Goal: Find specific page/section: Find specific page/section

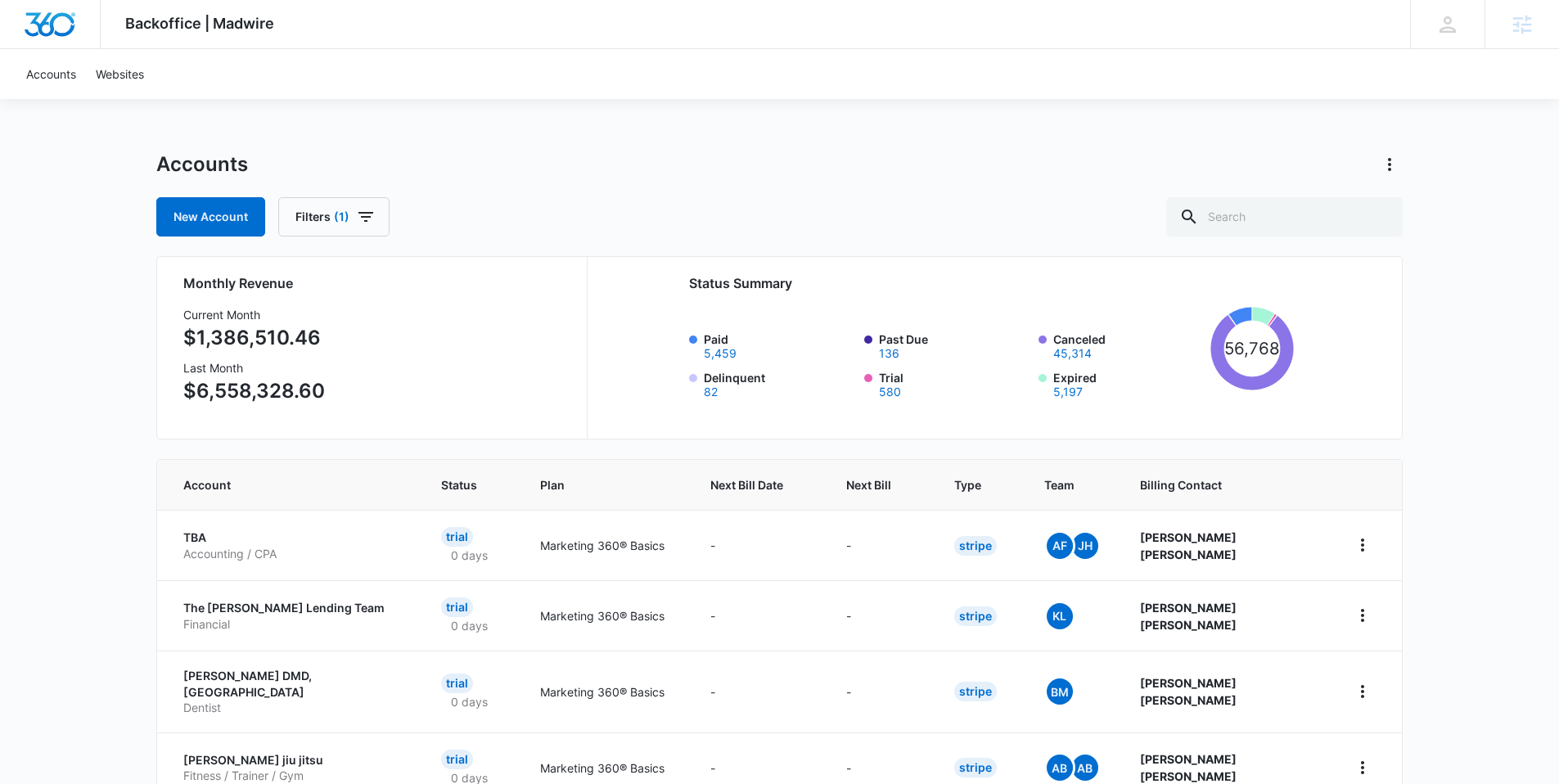
click at [63, 24] on img "Dashboard" at bounding box center [50, 25] width 53 height 25
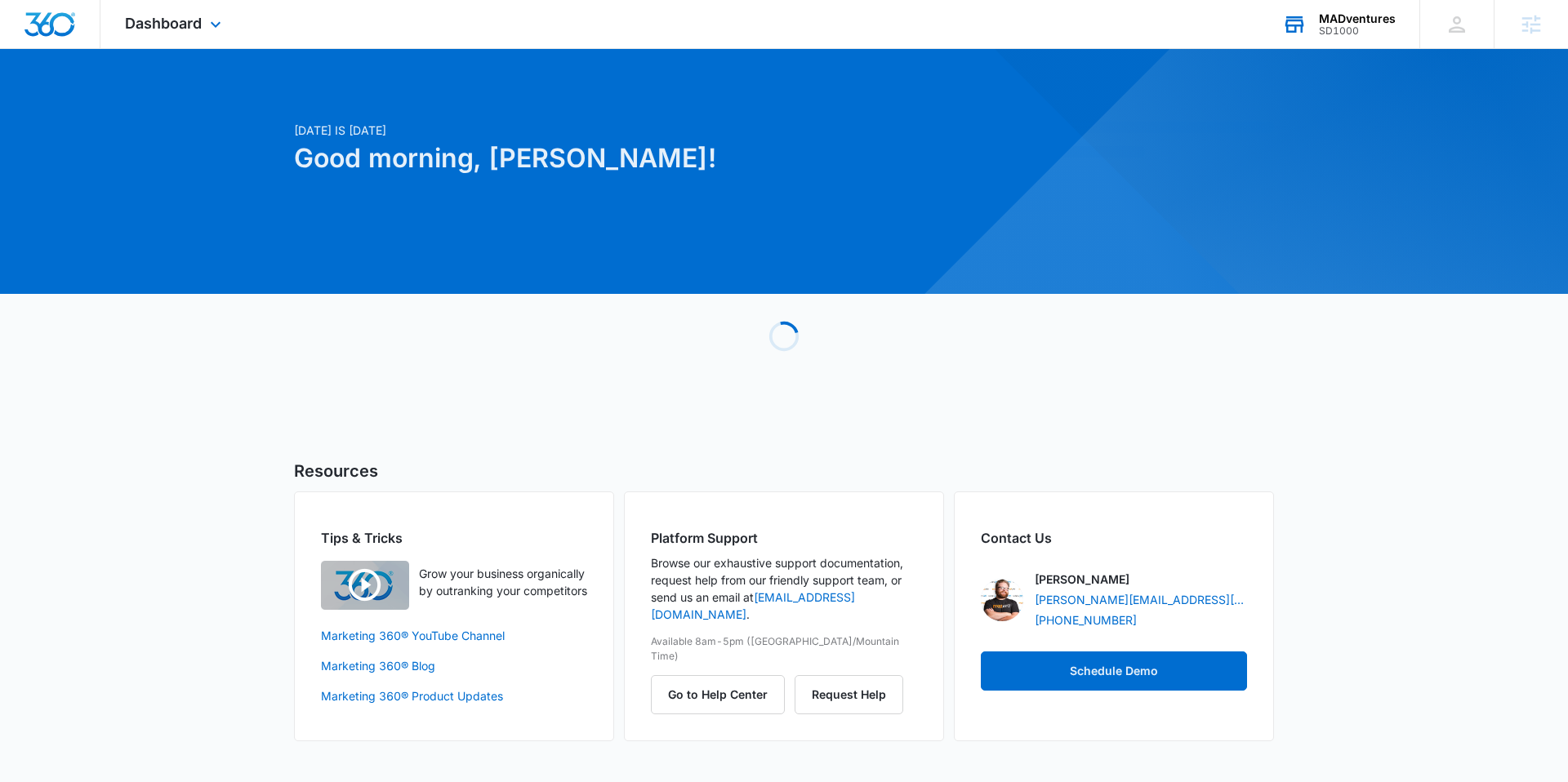
click at [1332, 21] on div "MADventures" at bounding box center [1357, 19] width 77 height 13
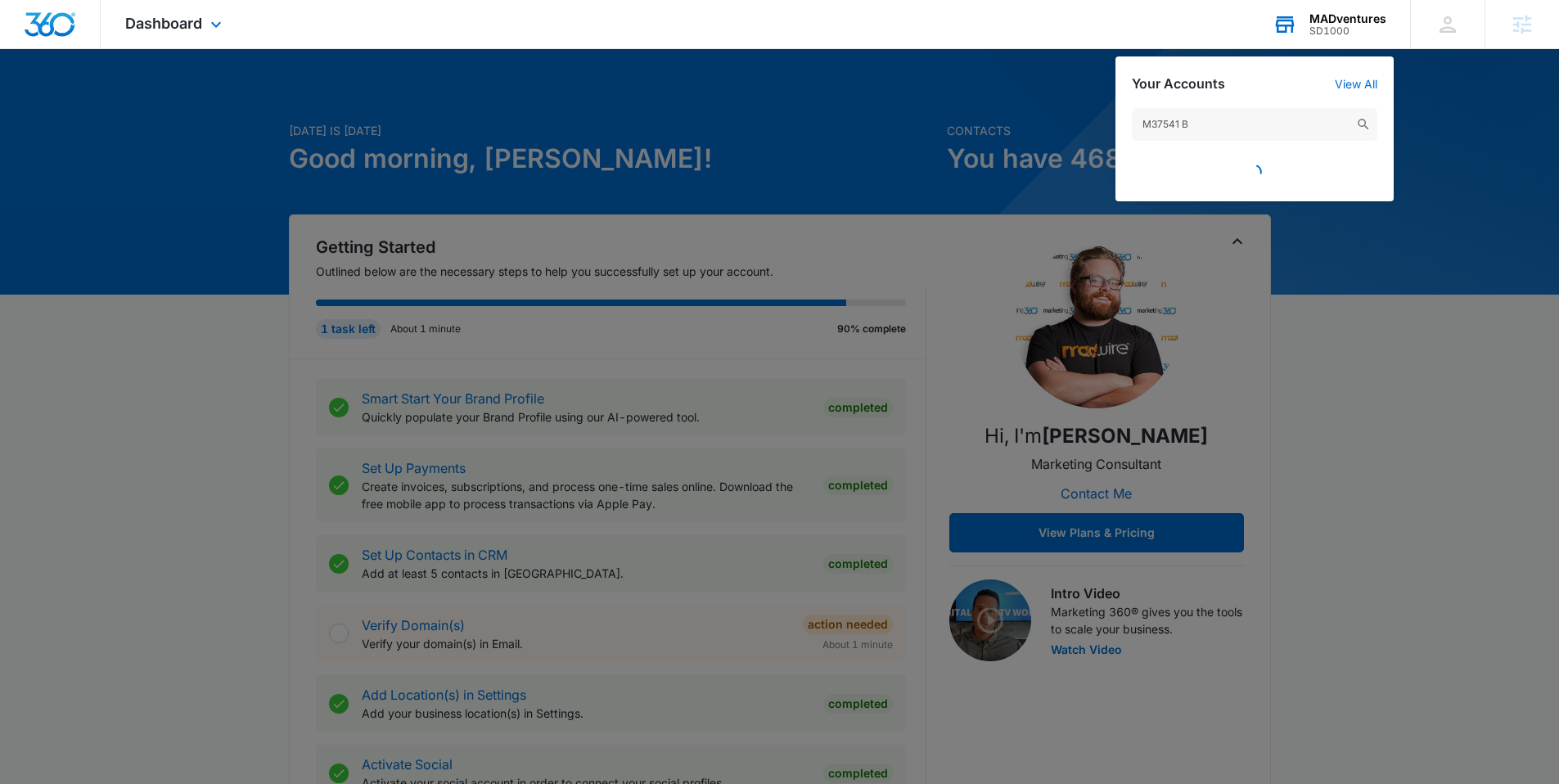
click at [1295, 132] on input "M37541 B" at bounding box center [1254, 124] width 246 height 33
type input "M37541"
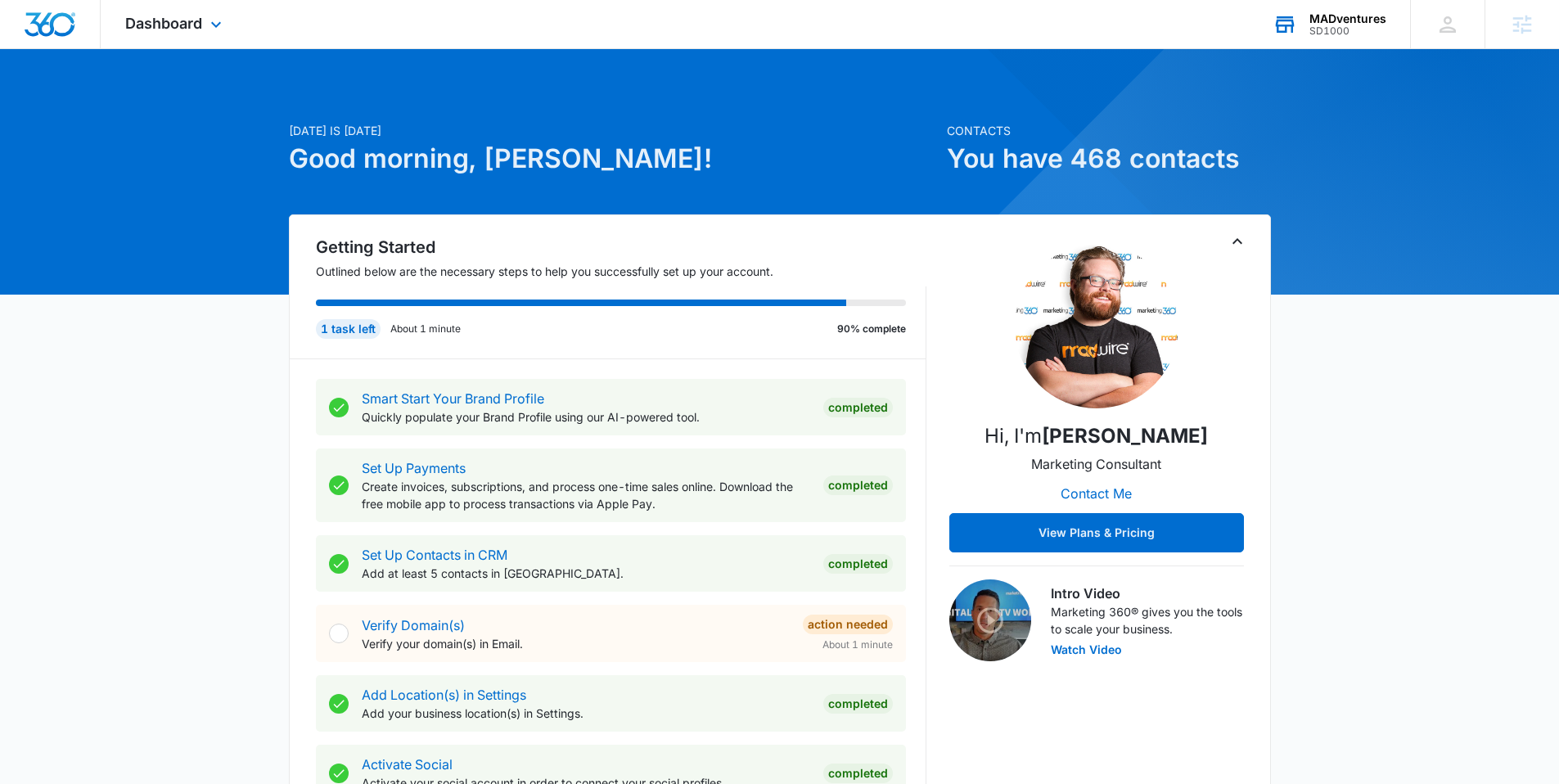
click at [1354, 21] on div "MADventures" at bounding box center [1348, 19] width 77 height 13
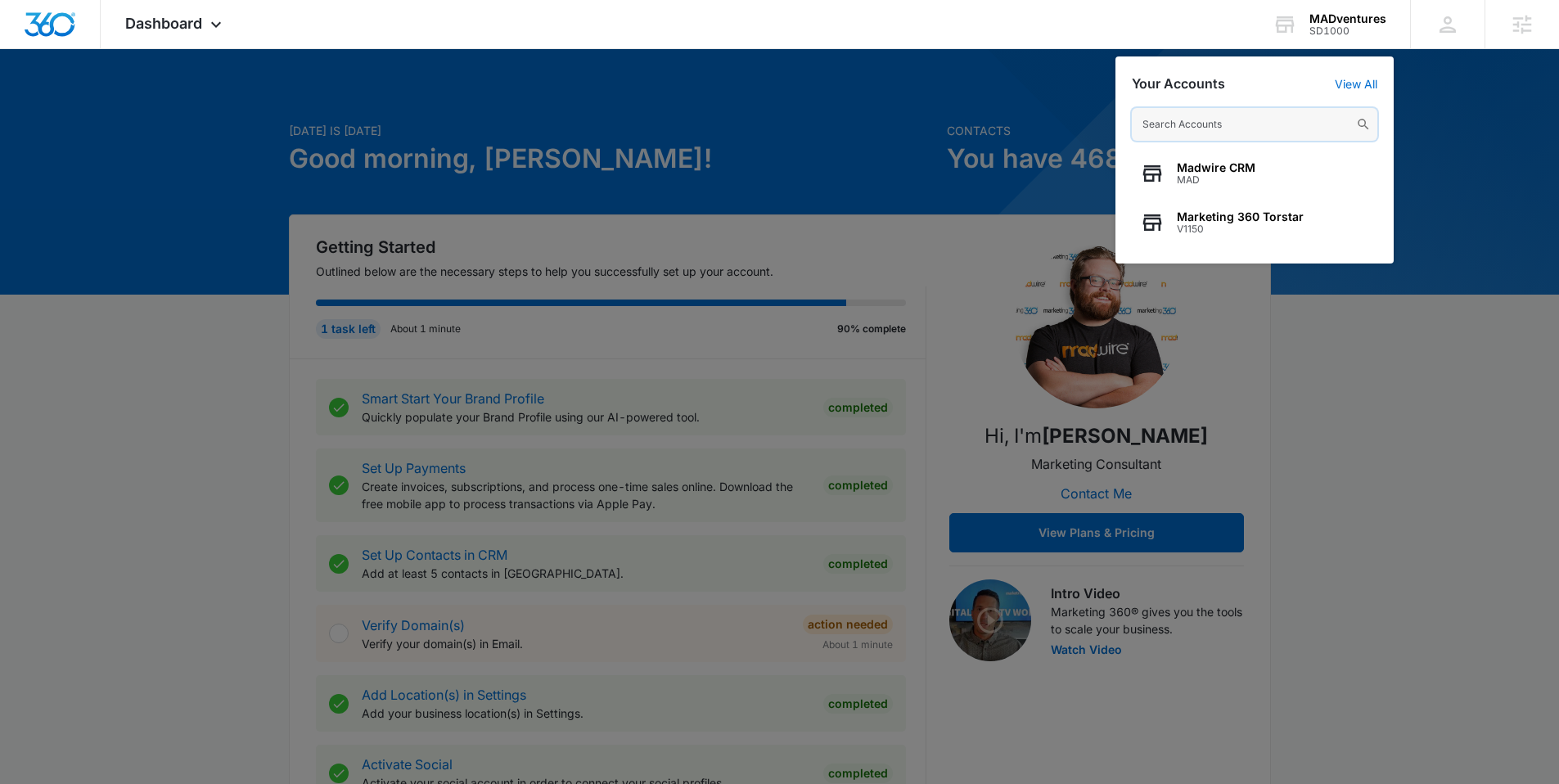
click at [1203, 124] on input "text" at bounding box center [1254, 124] width 246 height 33
paste input "M37541 B"
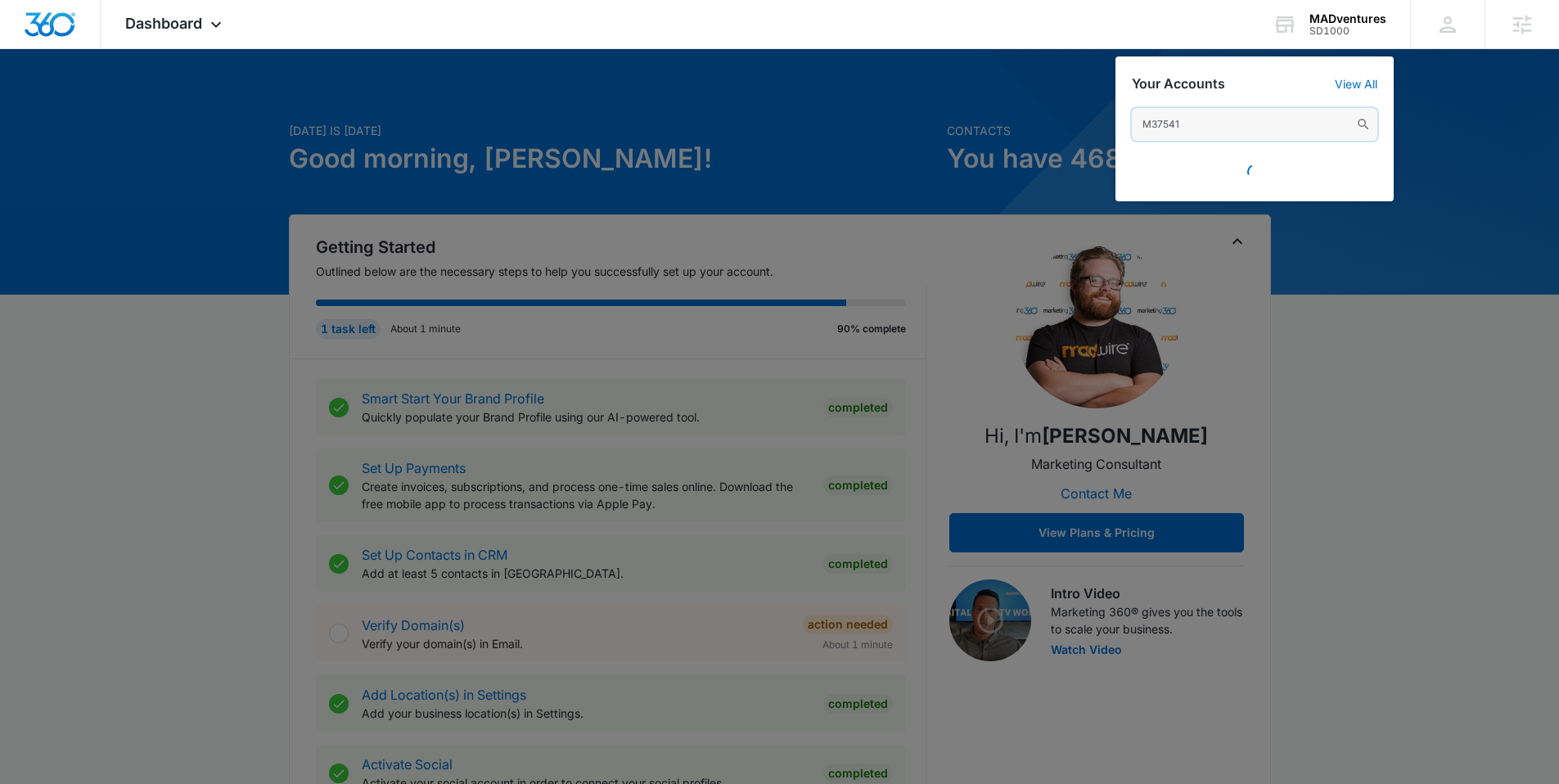
click at [1247, 126] on input "M37541" at bounding box center [1254, 124] width 246 height 33
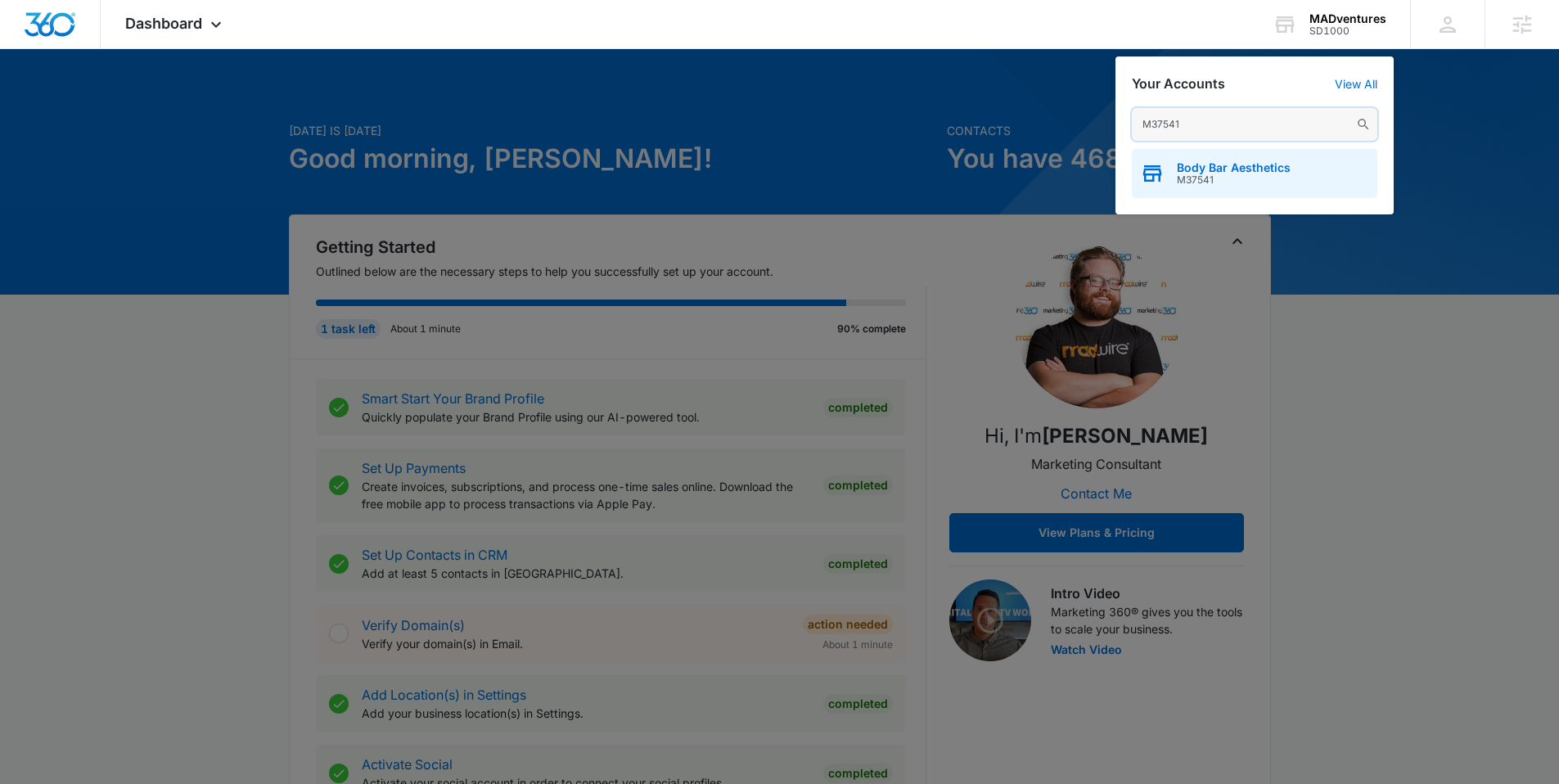
type input "M37541"
click at [1237, 161] on span "Body Bar Aesthetics" at bounding box center [1234, 168] width 113 height 13
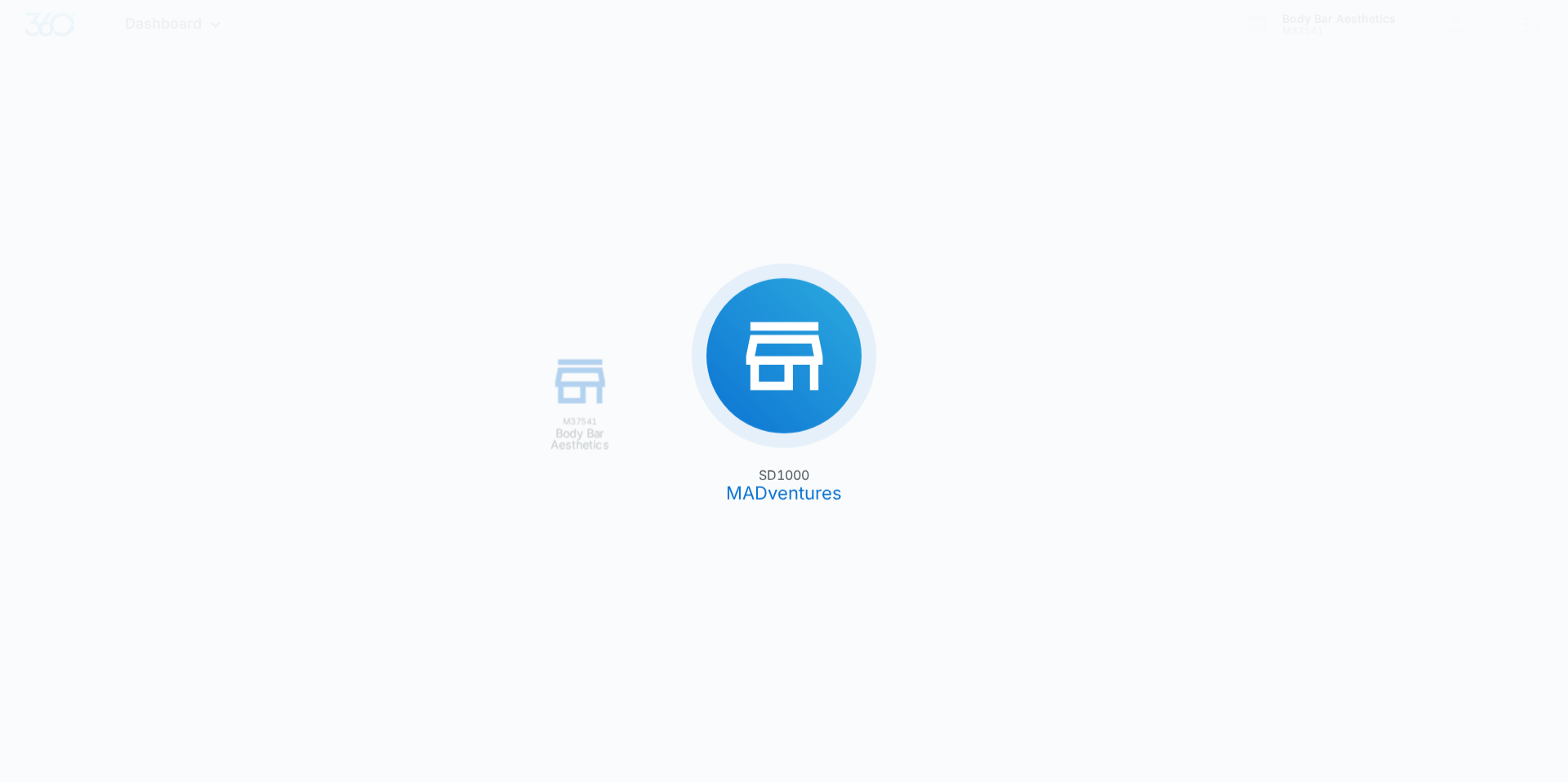
click at [1238, 168] on div "SD1000 MADventures M37541 Body Bar Aesthetics" at bounding box center [784, 391] width 1568 height 782
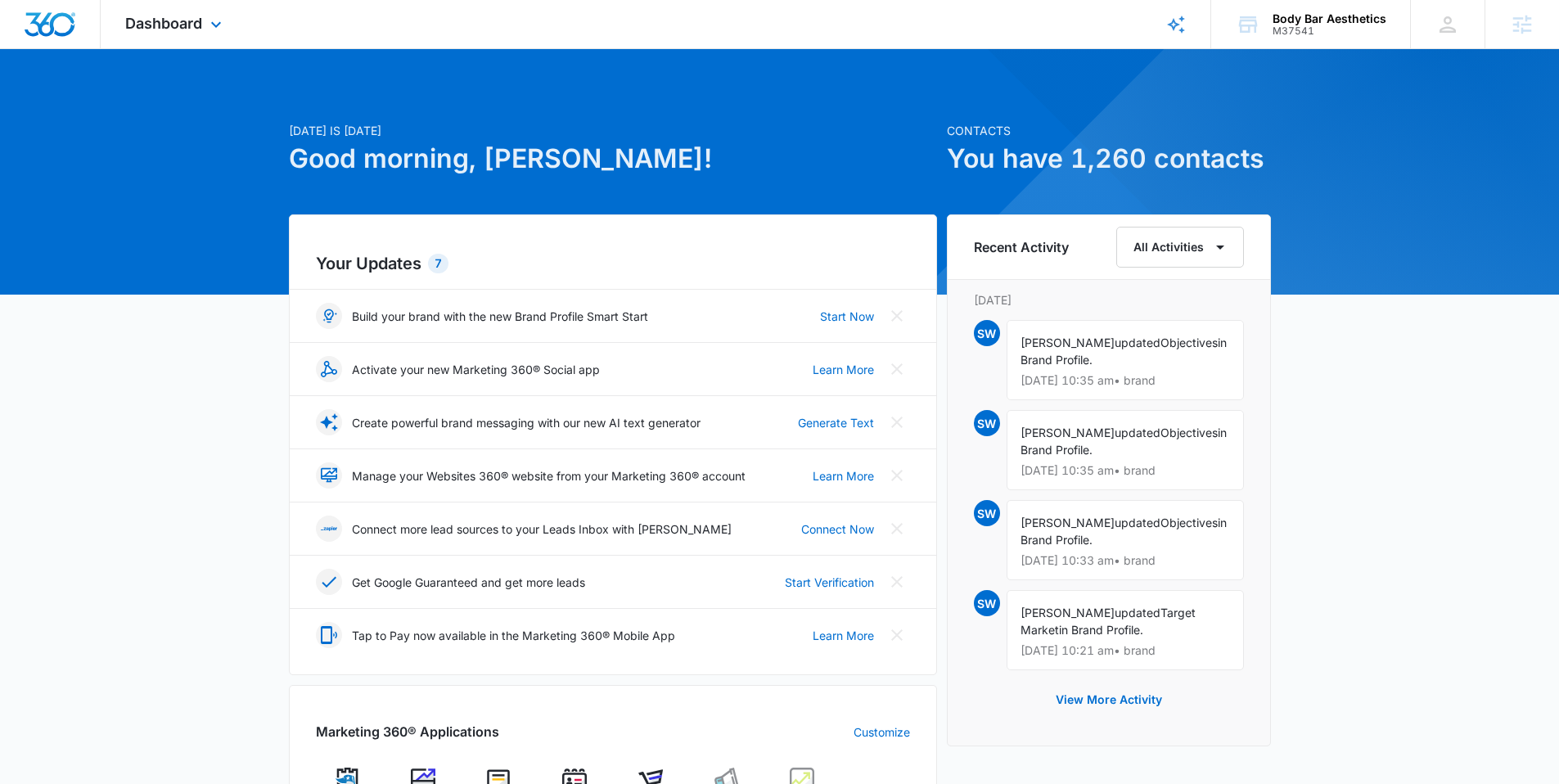
click at [165, 11] on div "Dashboard Apps Reputation Websites Forms CRM Email Shop Ads Intelligence Brand …" at bounding box center [175, 24] width 150 height 48
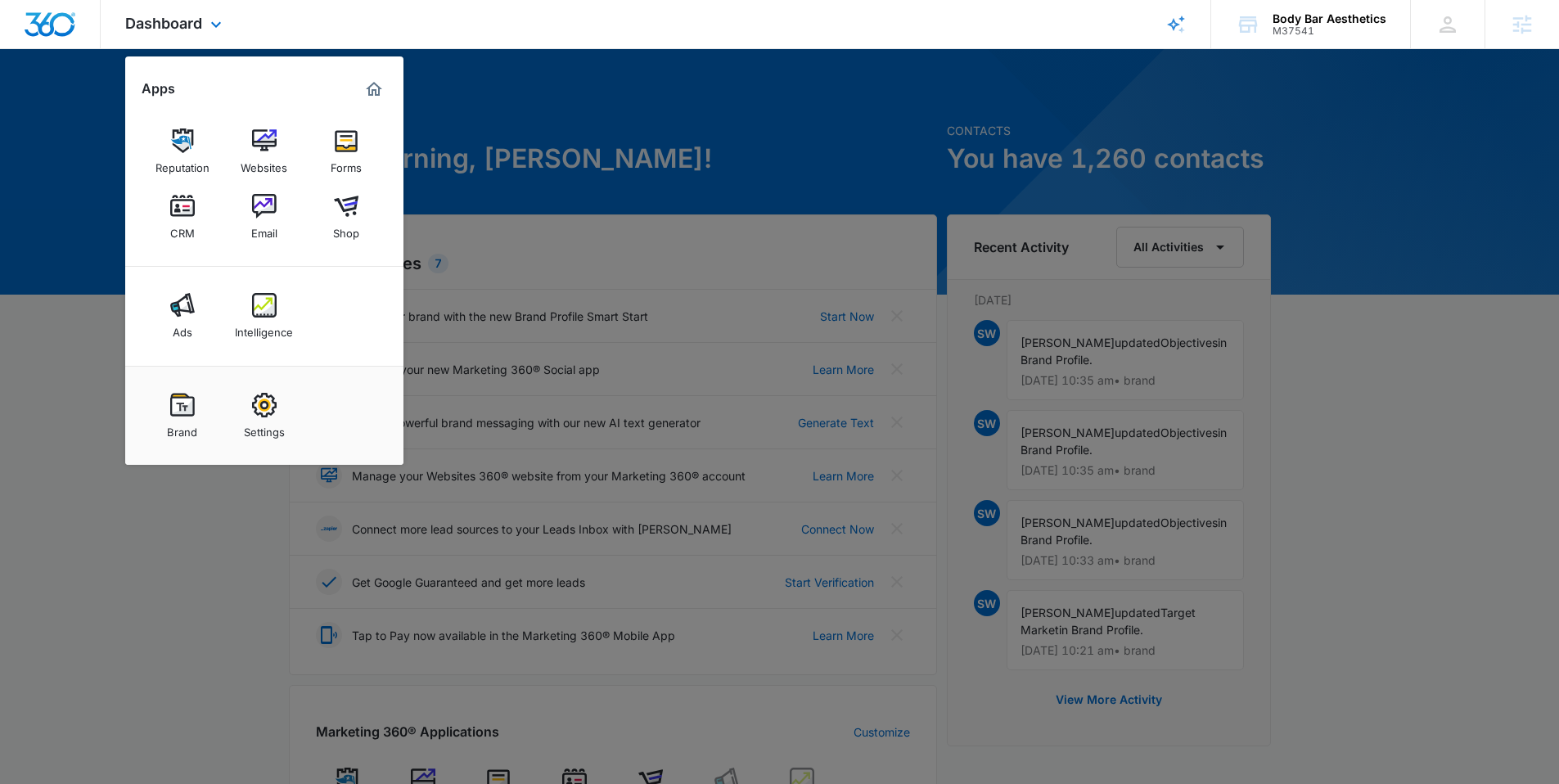
click at [379, 91] on img "Marketing 360® Dashboard" at bounding box center [374, 90] width 20 height 20
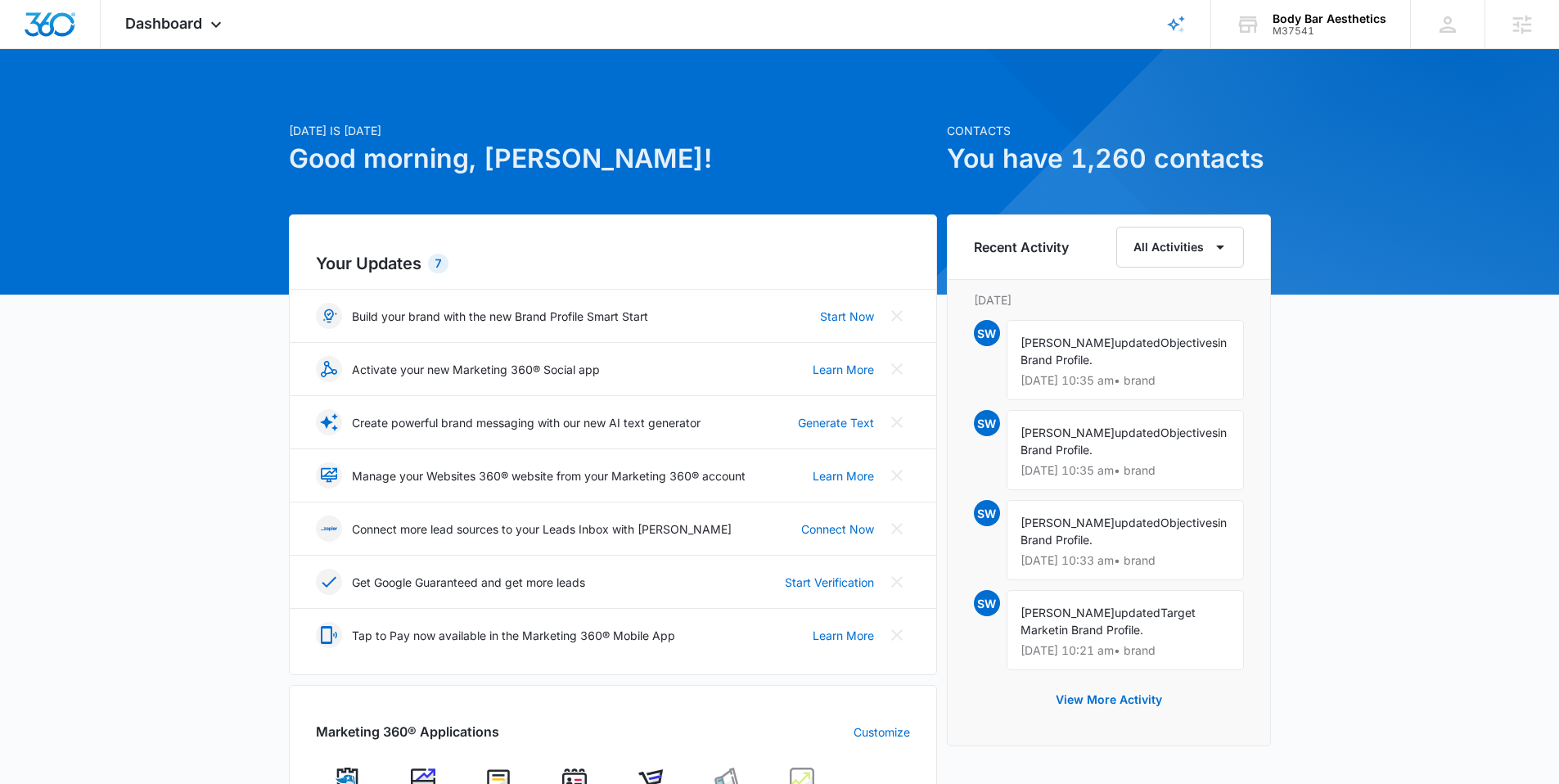
click at [1388, 201] on div "[DATE] is [DATE] Good morning, [PERSON_NAME]! Contacts You have 1,260 contacts …" at bounding box center [779, 726] width 1559 height 1314
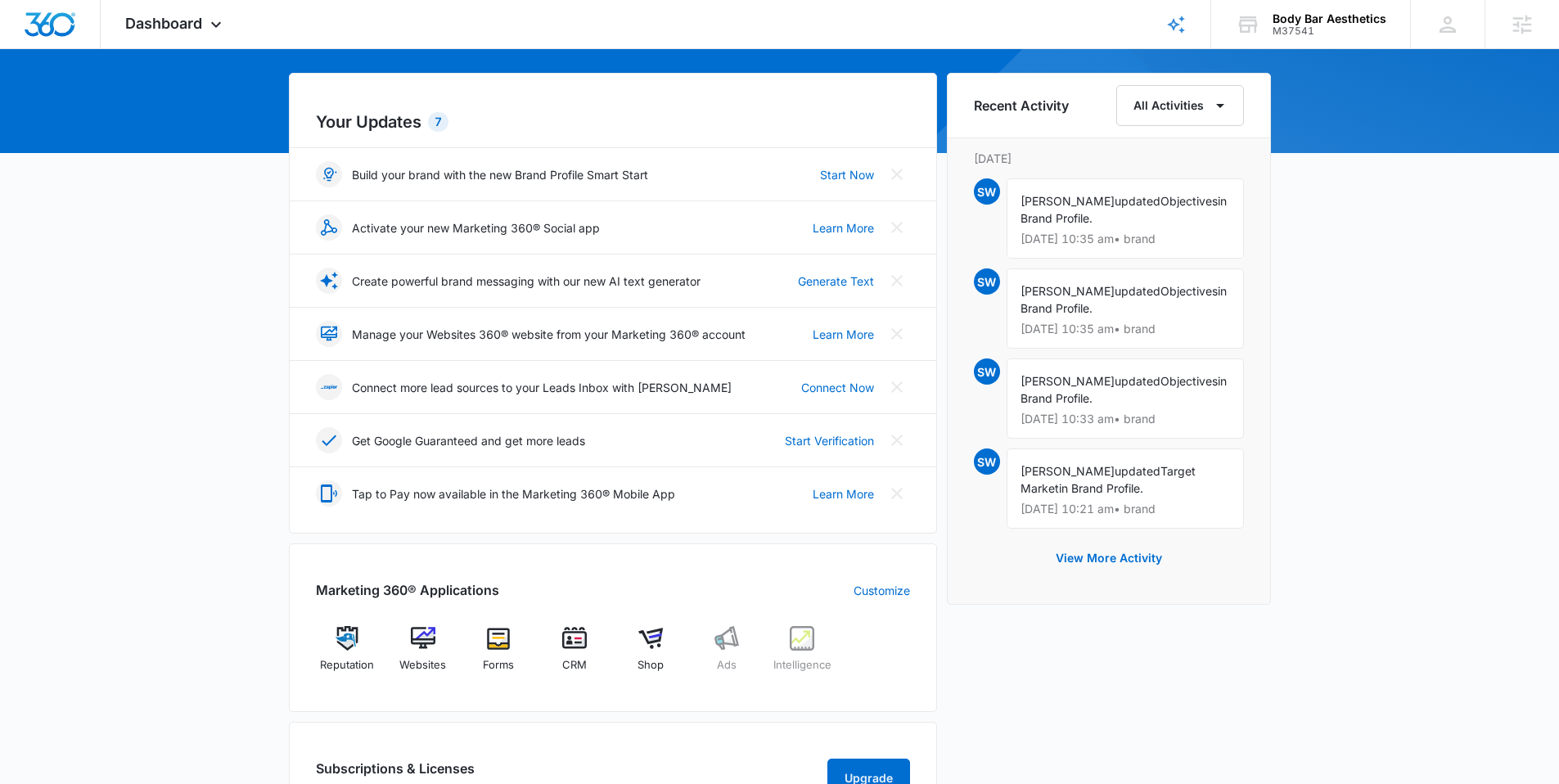
scroll to position [151, 0]
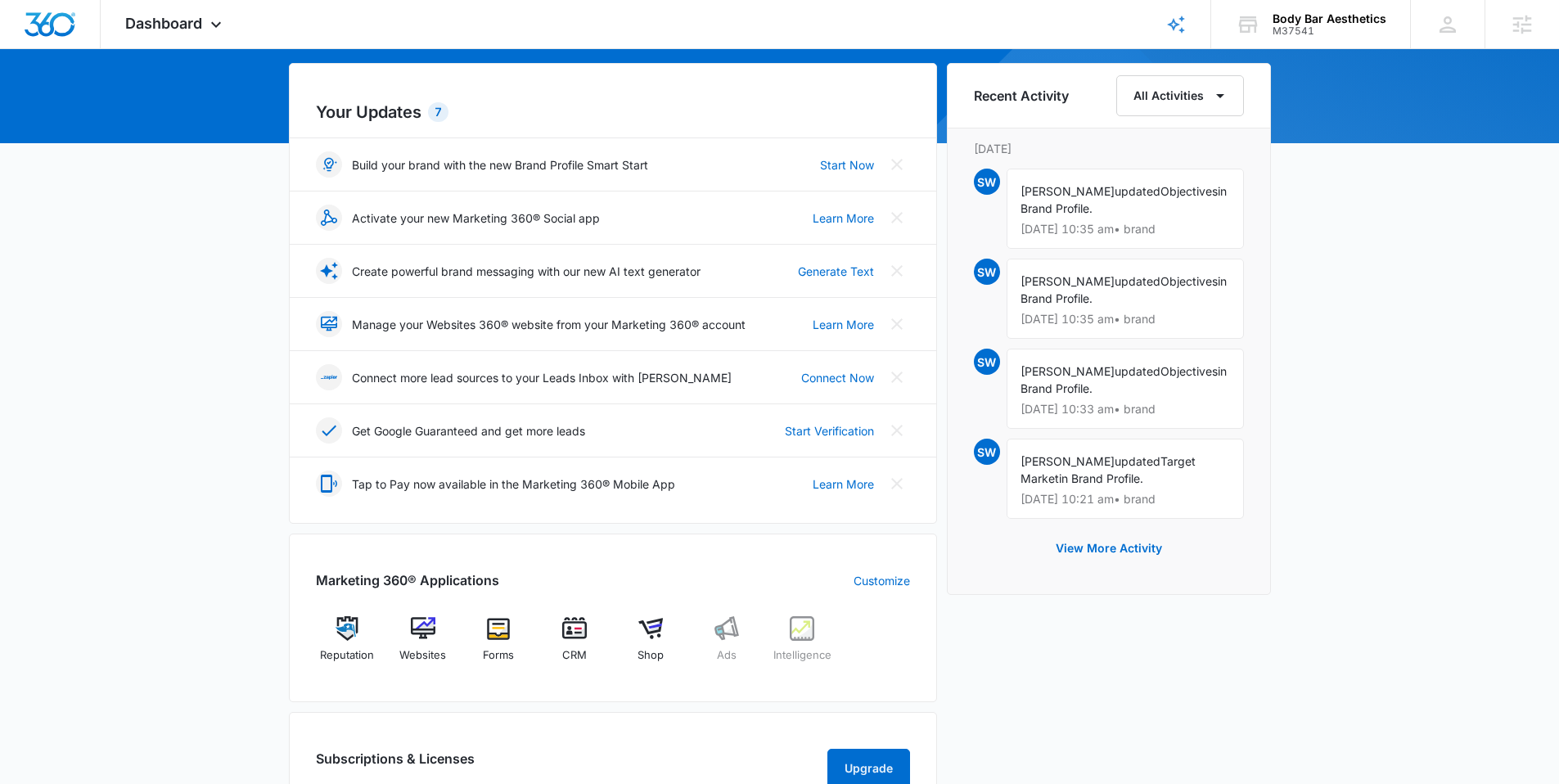
click at [1259, 371] on div "Recent Activity All Activities [DATE] SW [PERSON_NAME] updated Objectives in Br…" at bounding box center [1109, 329] width 324 height 532
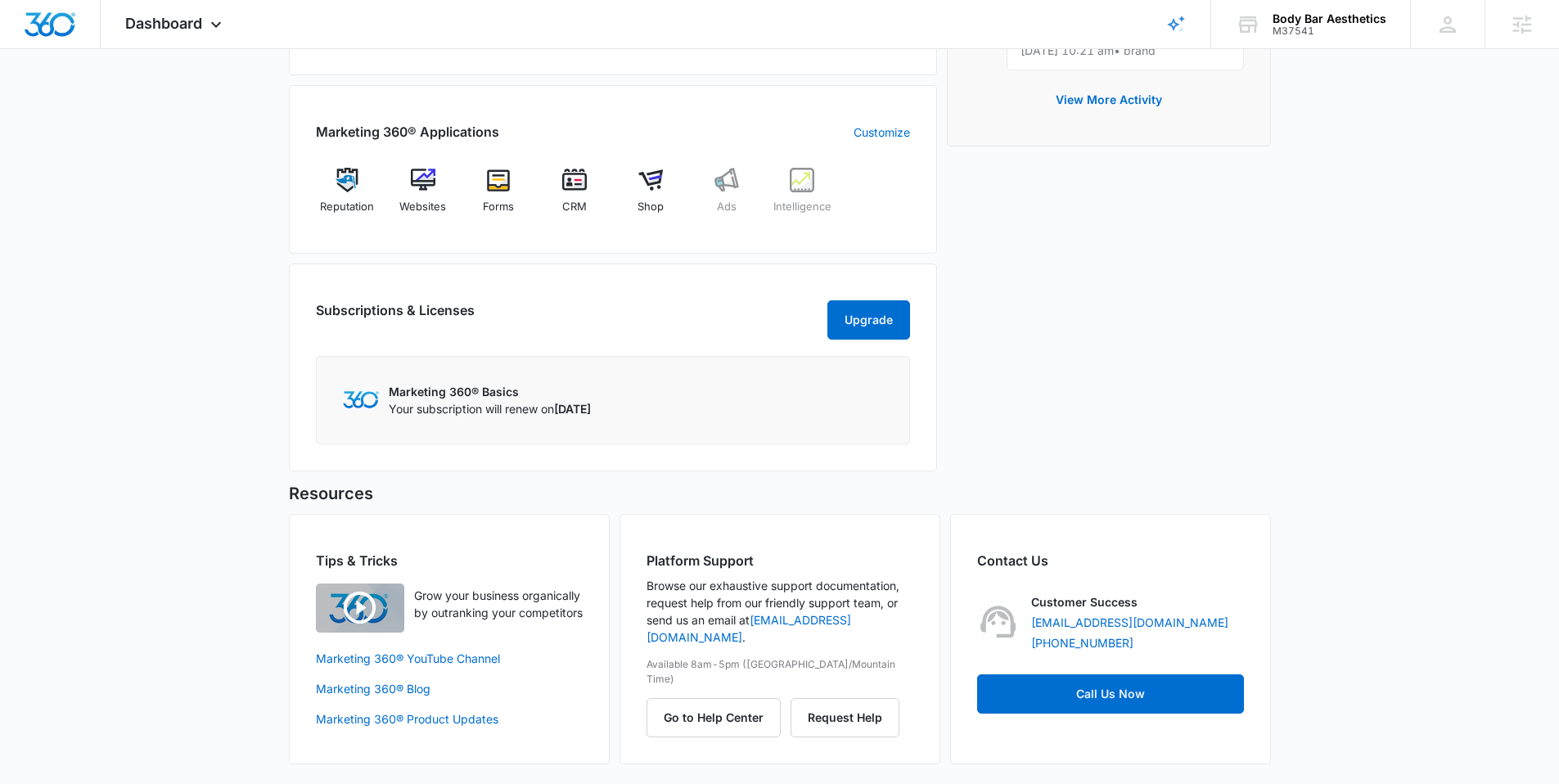
click at [178, 532] on div "[DATE] is [DATE] Good morning, [PERSON_NAME]! Contacts You have 1,260 contacts …" at bounding box center [779, 127] width 1559 height 1314
click at [1266, 450] on div "Recent Activity All Activities [DATE] SW [PERSON_NAME] updated Objectives in Br…" at bounding box center [1109, 48] width 324 height 866
click at [590, 190] on div "CRM" at bounding box center [574, 196] width 63 height 58
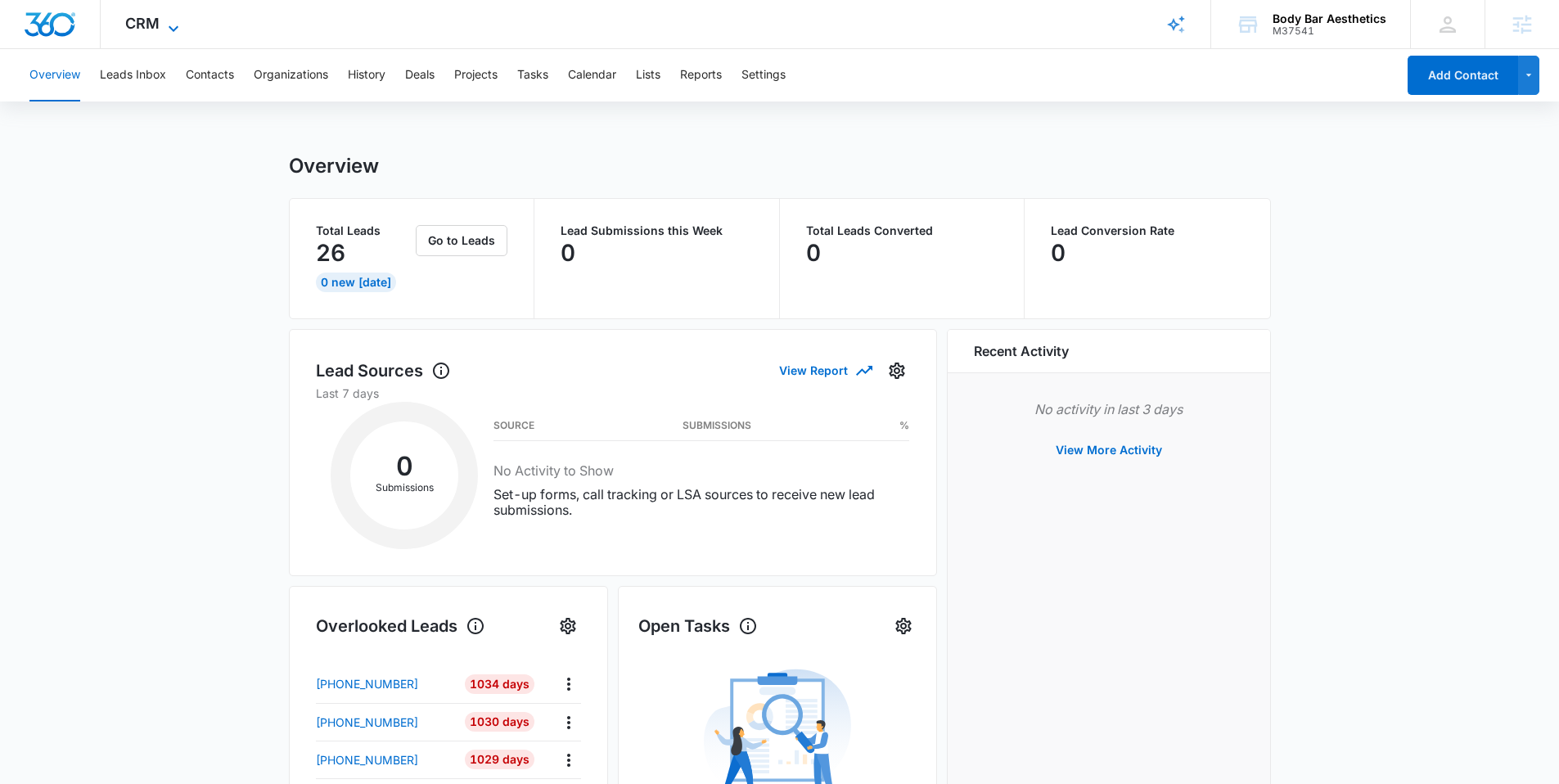
click at [157, 17] on span "CRM" at bounding box center [142, 23] width 35 height 17
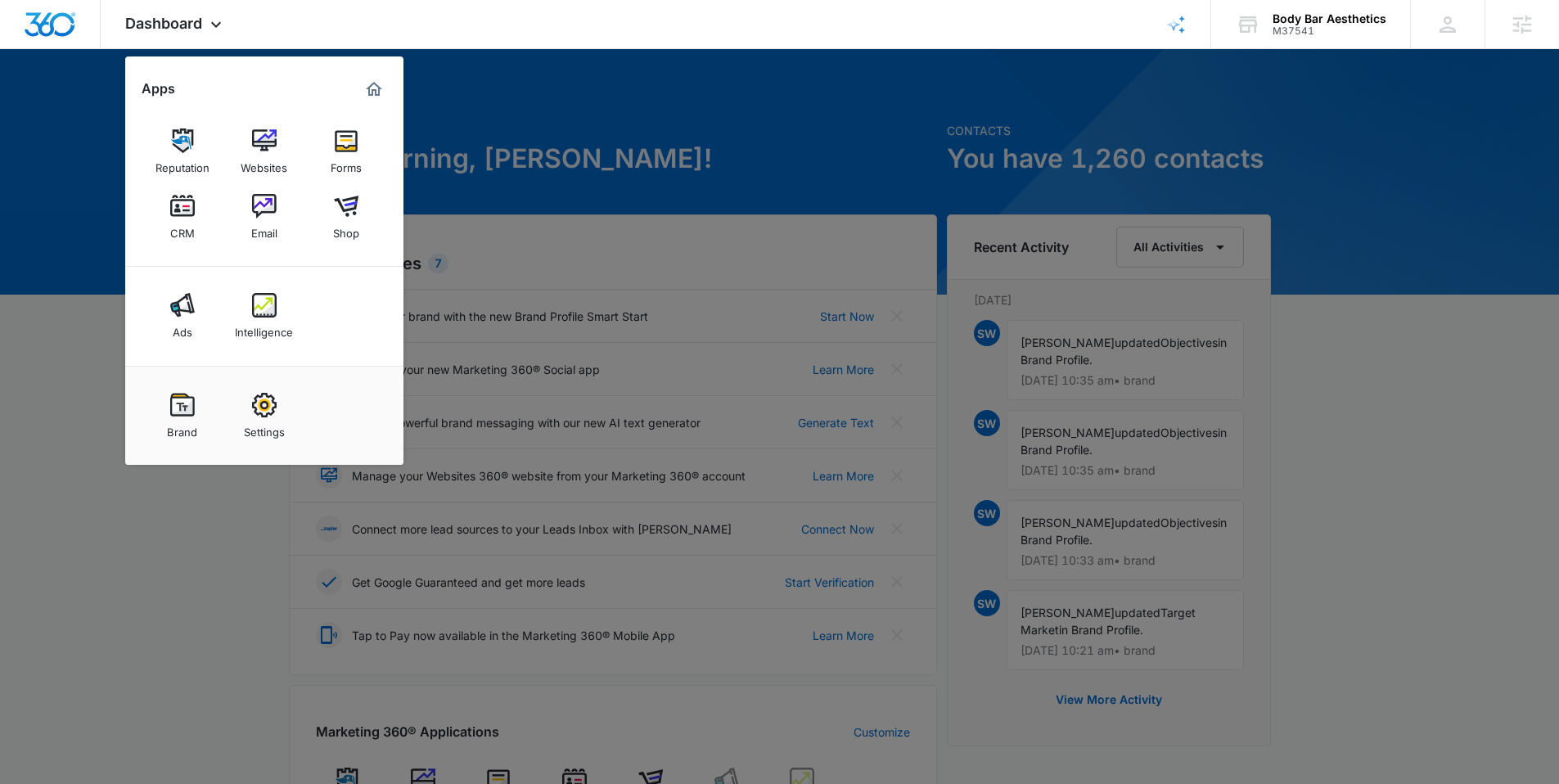
click at [1367, 357] on div at bounding box center [779, 392] width 1559 height 784
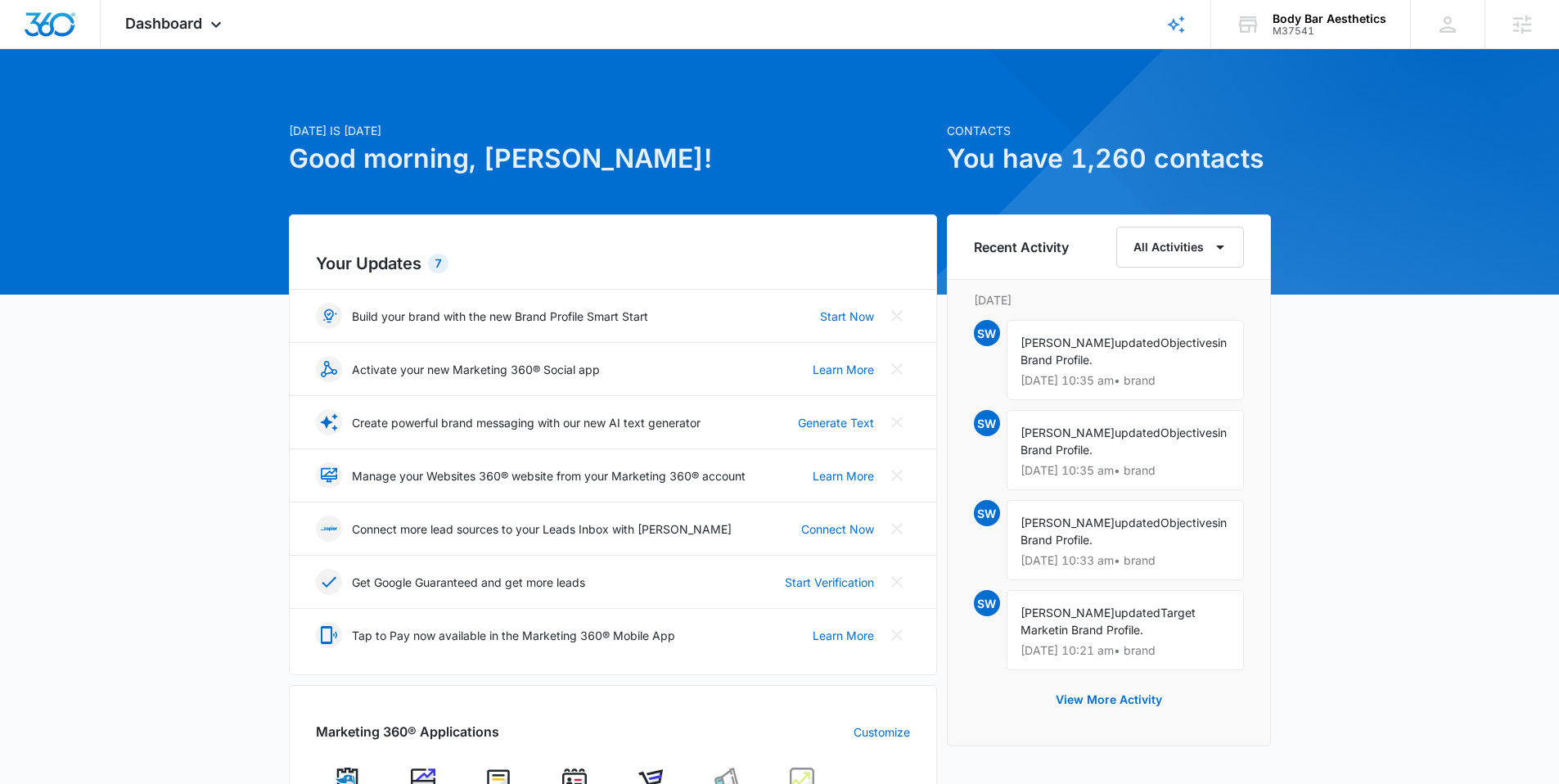
click at [1343, 265] on div "[DATE] is [DATE] Good morning, [PERSON_NAME]! Contacts You have 1,260 contacts …" at bounding box center [779, 726] width 1559 height 1314
click at [1441, 12] on icon at bounding box center [1447, 25] width 25 height 25
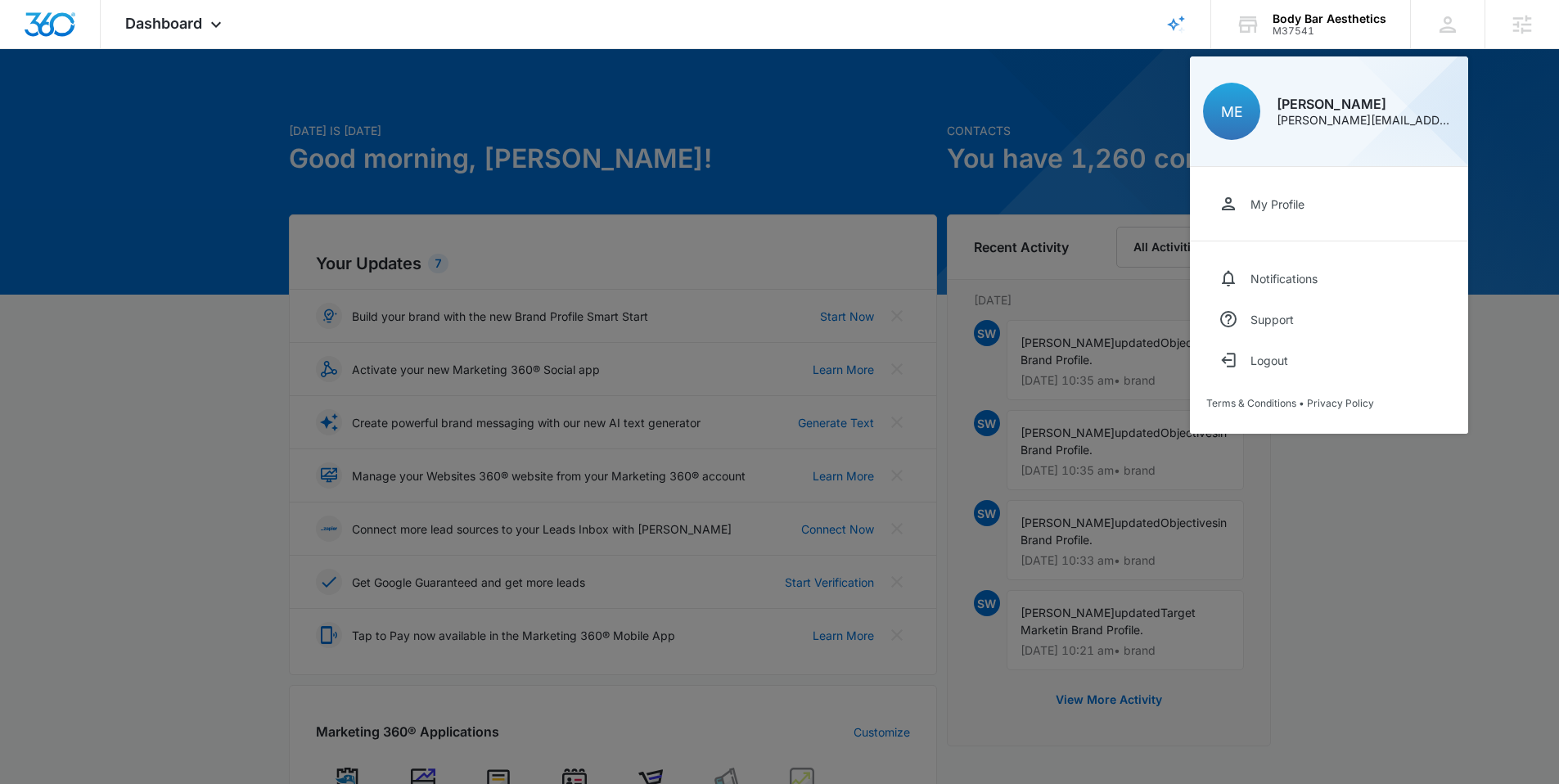
click at [1501, 130] on div at bounding box center [779, 392] width 1559 height 784
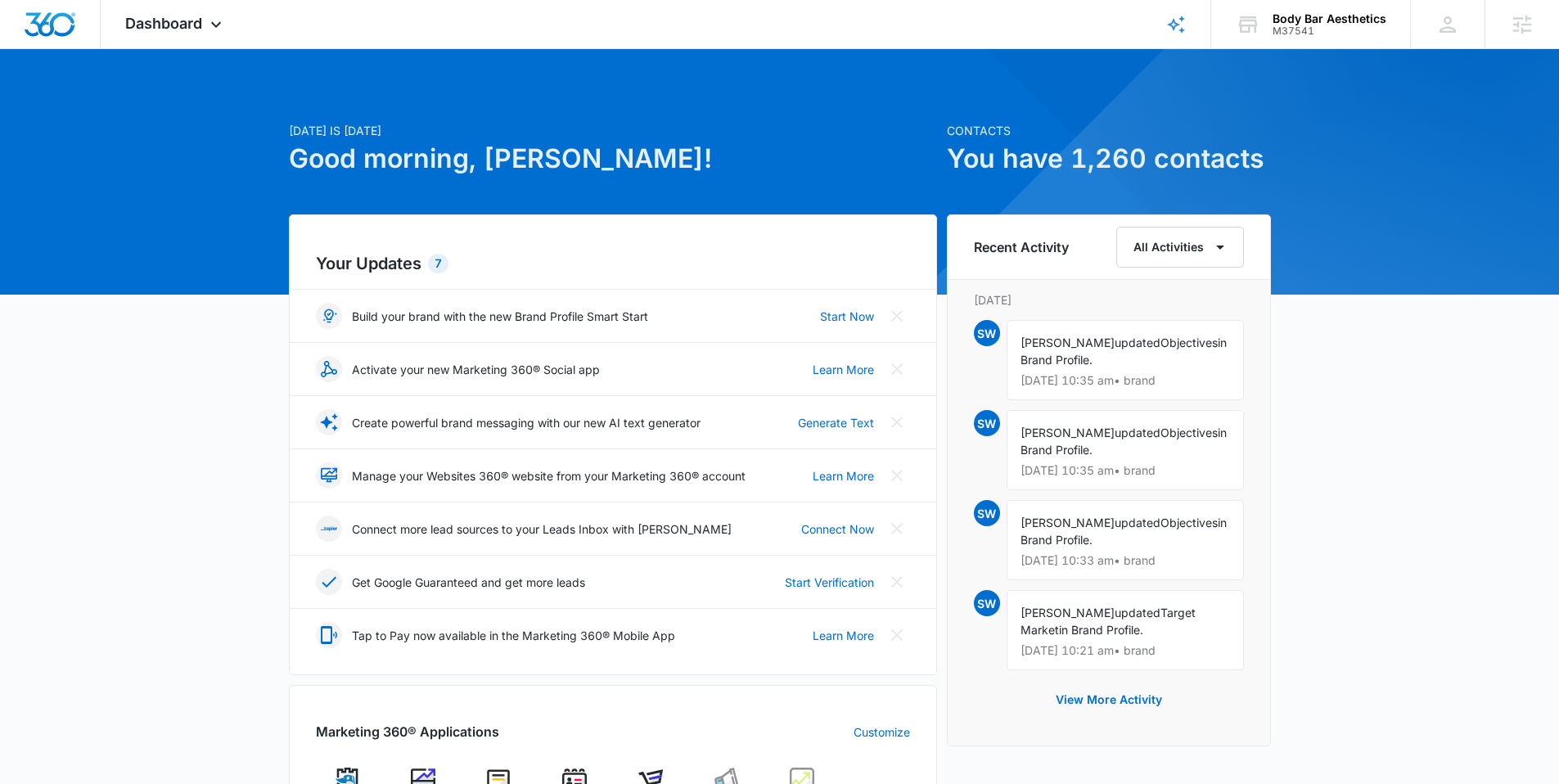
click at [1291, 214] on div "[DATE] is [DATE] Good morning, [PERSON_NAME]! Contacts You have 1,260 contacts …" at bounding box center [779, 726] width 1559 height 1314
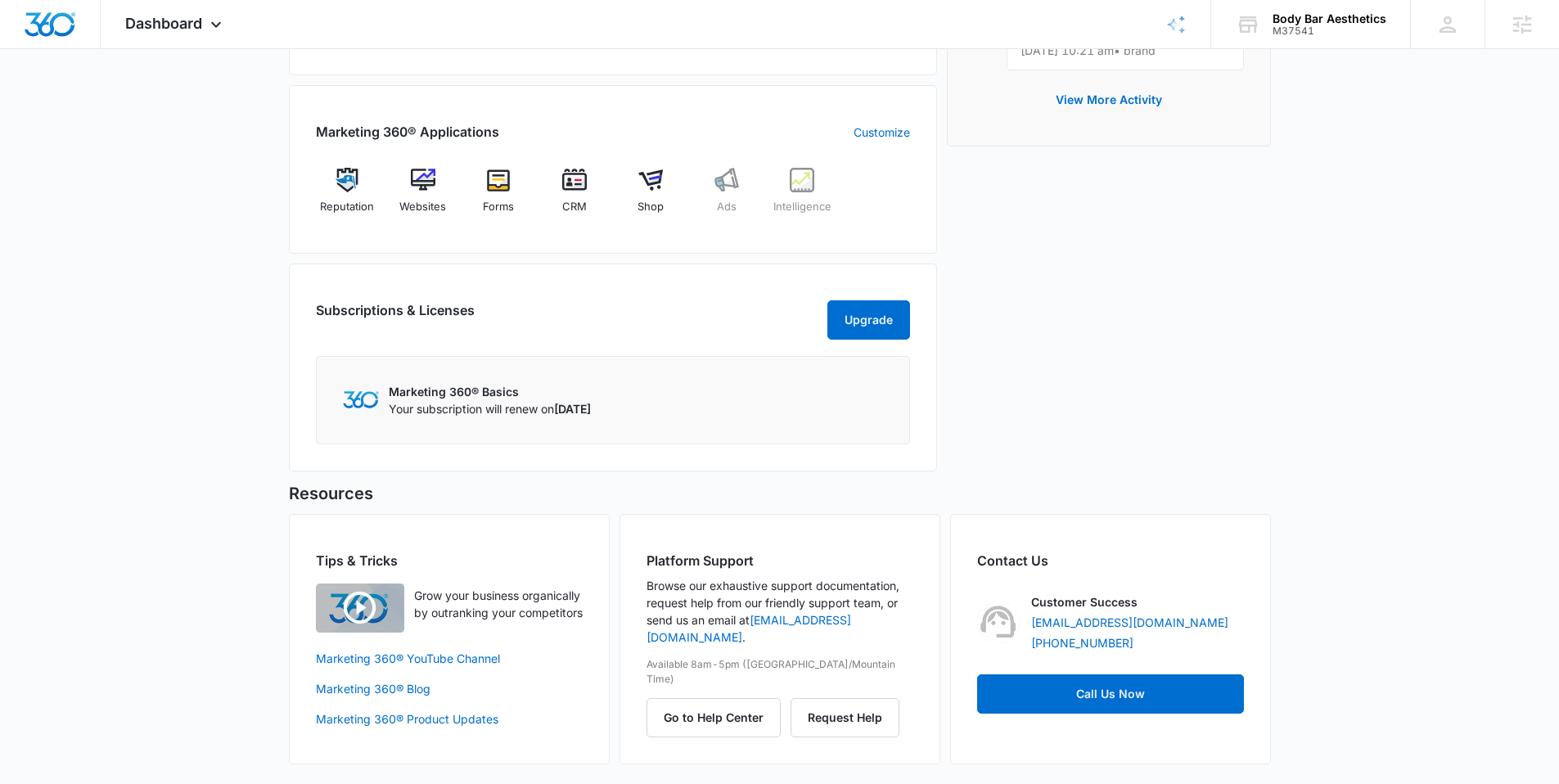
scroll to position [48, 0]
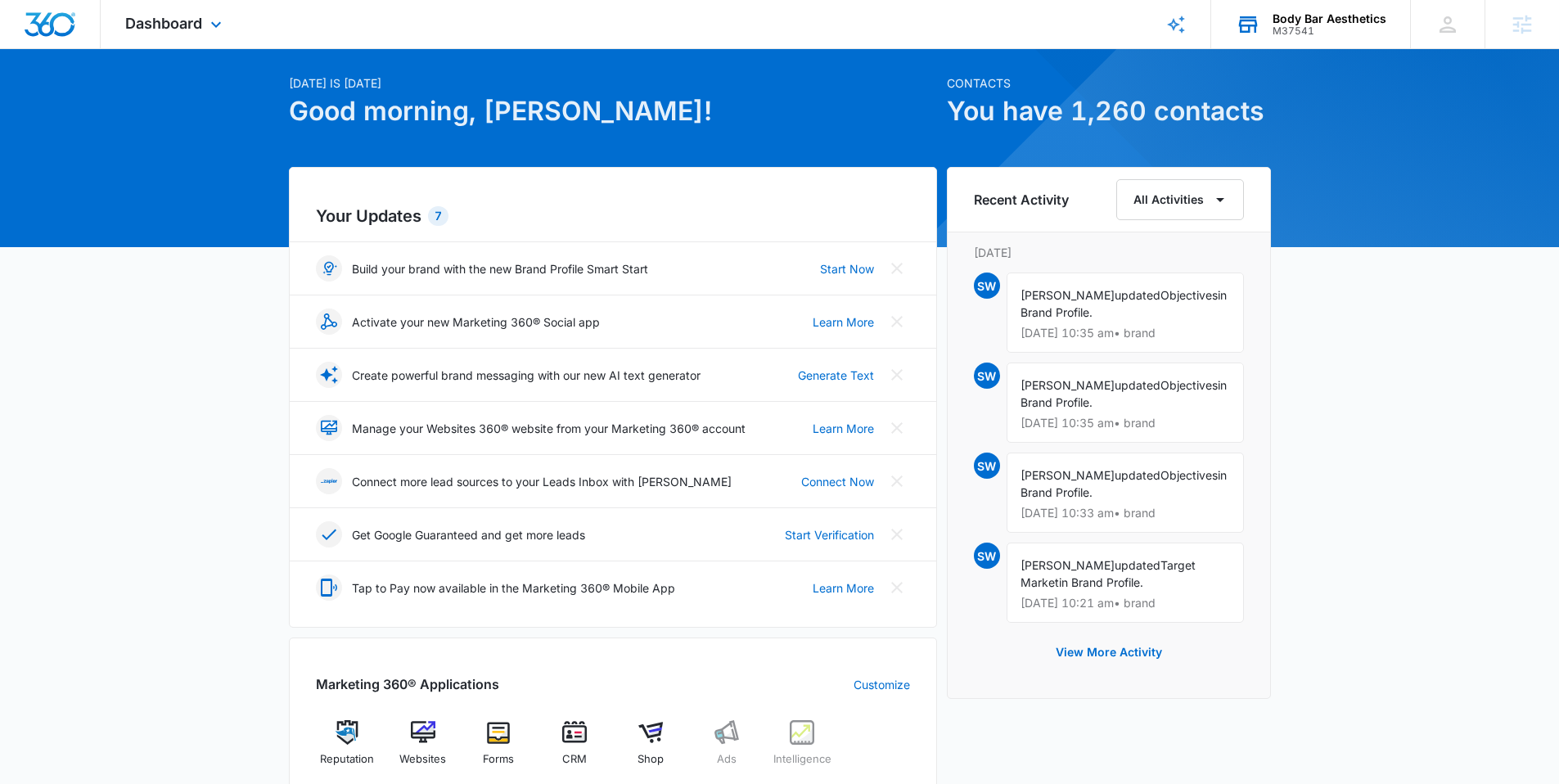
click at [1358, 24] on div "Body Bar Aesthetics" at bounding box center [1329, 19] width 113 height 13
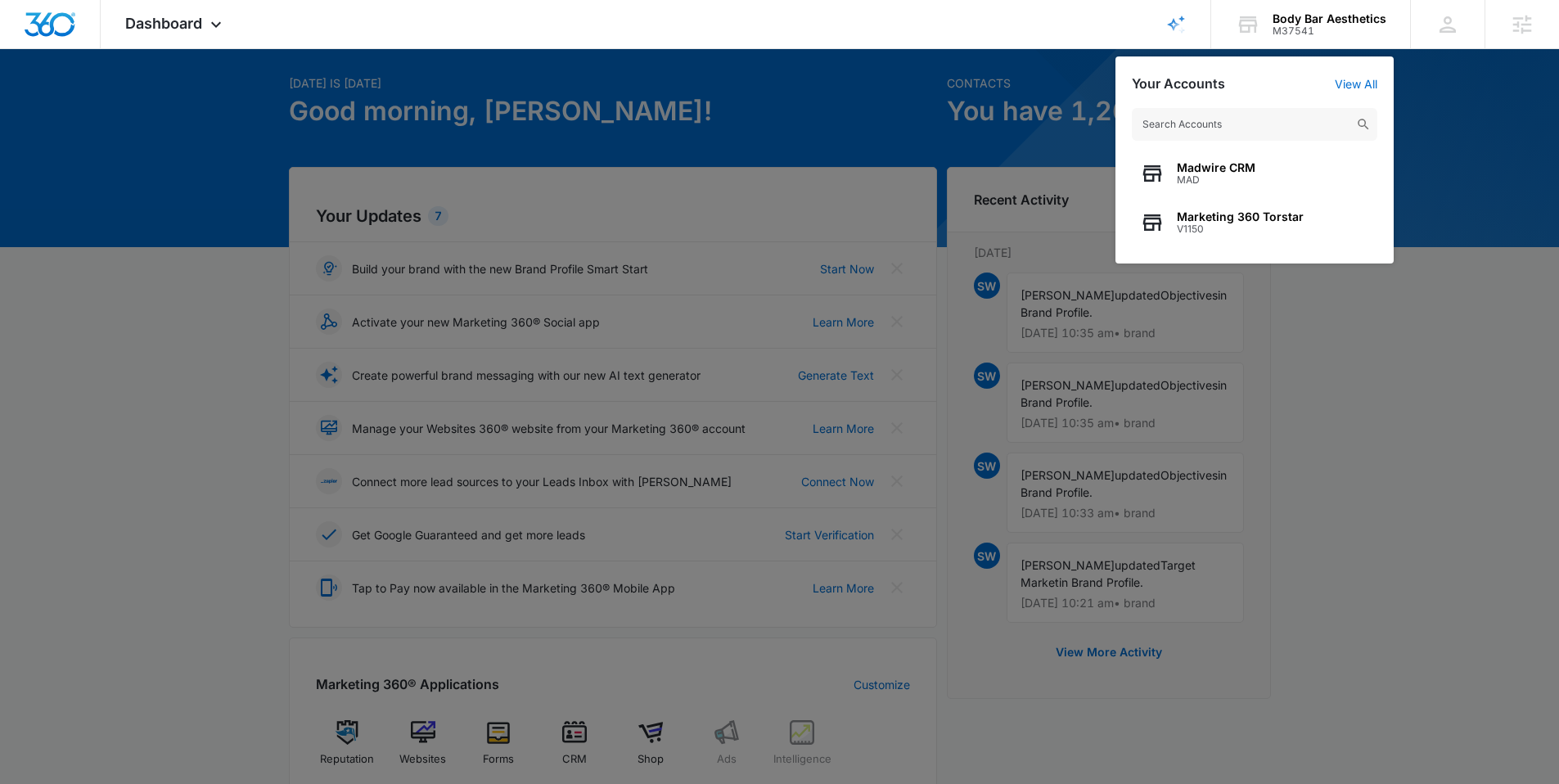
click at [1217, 119] on input "text" at bounding box center [1254, 124] width 246 height 33
click at [158, 105] on div at bounding box center [779, 392] width 1559 height 784
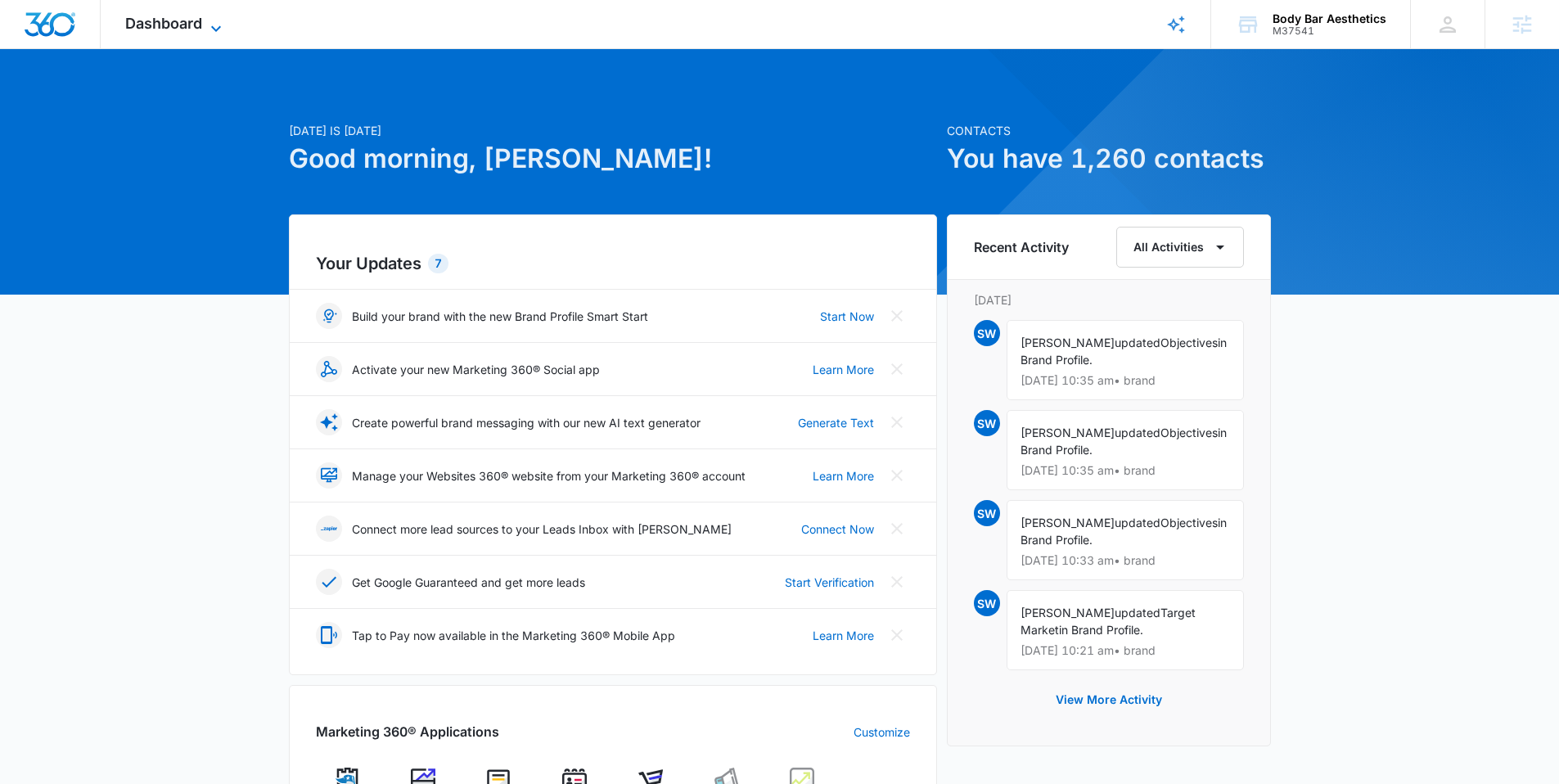
click at [168, 30] on span "Dashboard" at bounding box center [164, 23] width 77 height 17
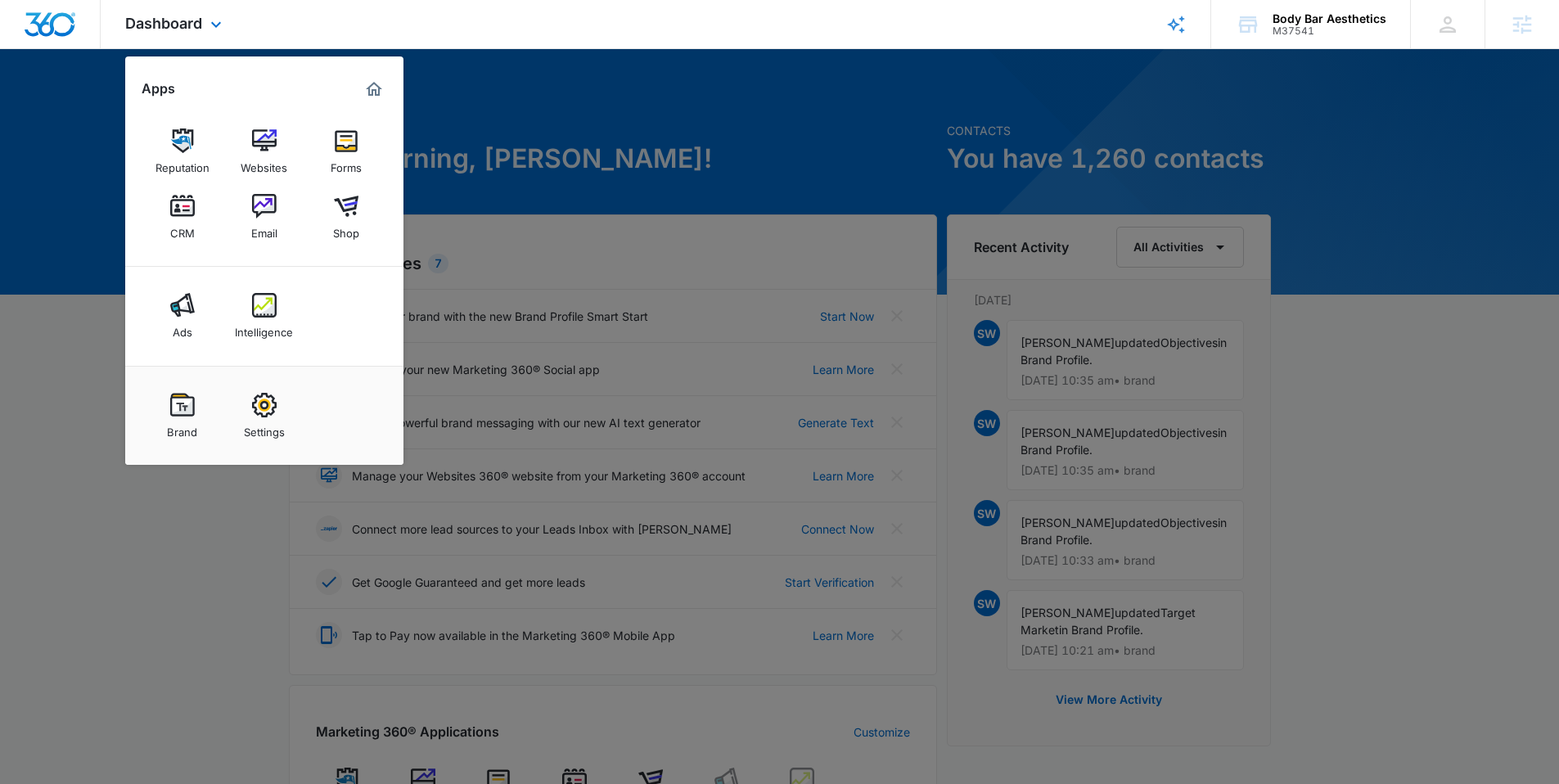
click at [377, 85] on img "Marketing 360® Dashboard" at bounding box center [374, 90] width 20 height 20
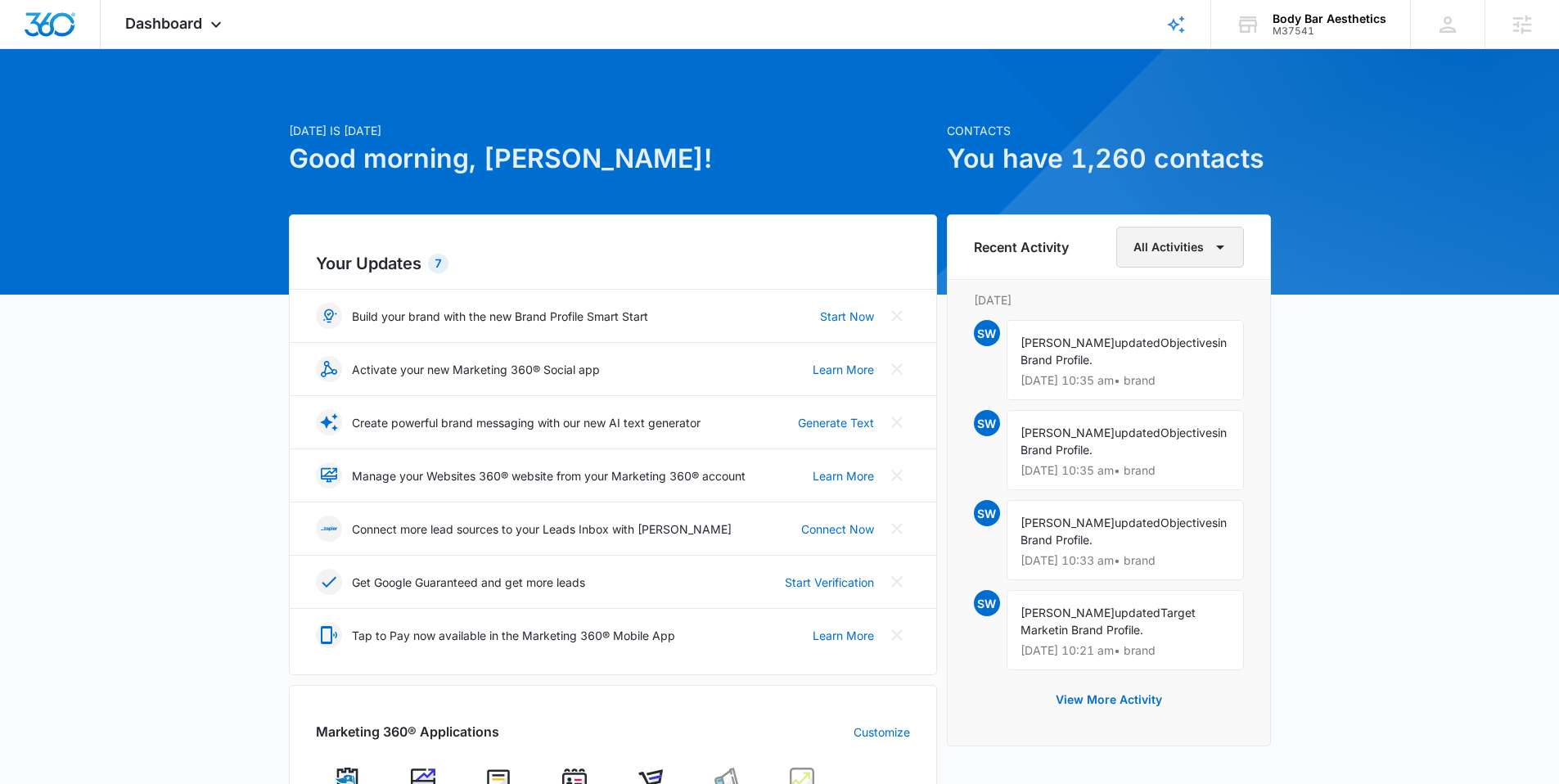
click at [1179, 250] on button "All Activities" at bounding box center [1179, 247] width 127 height 41
click at [1160, 324] on div "Account" at bounding box center [1170, 325] width 66 height 12
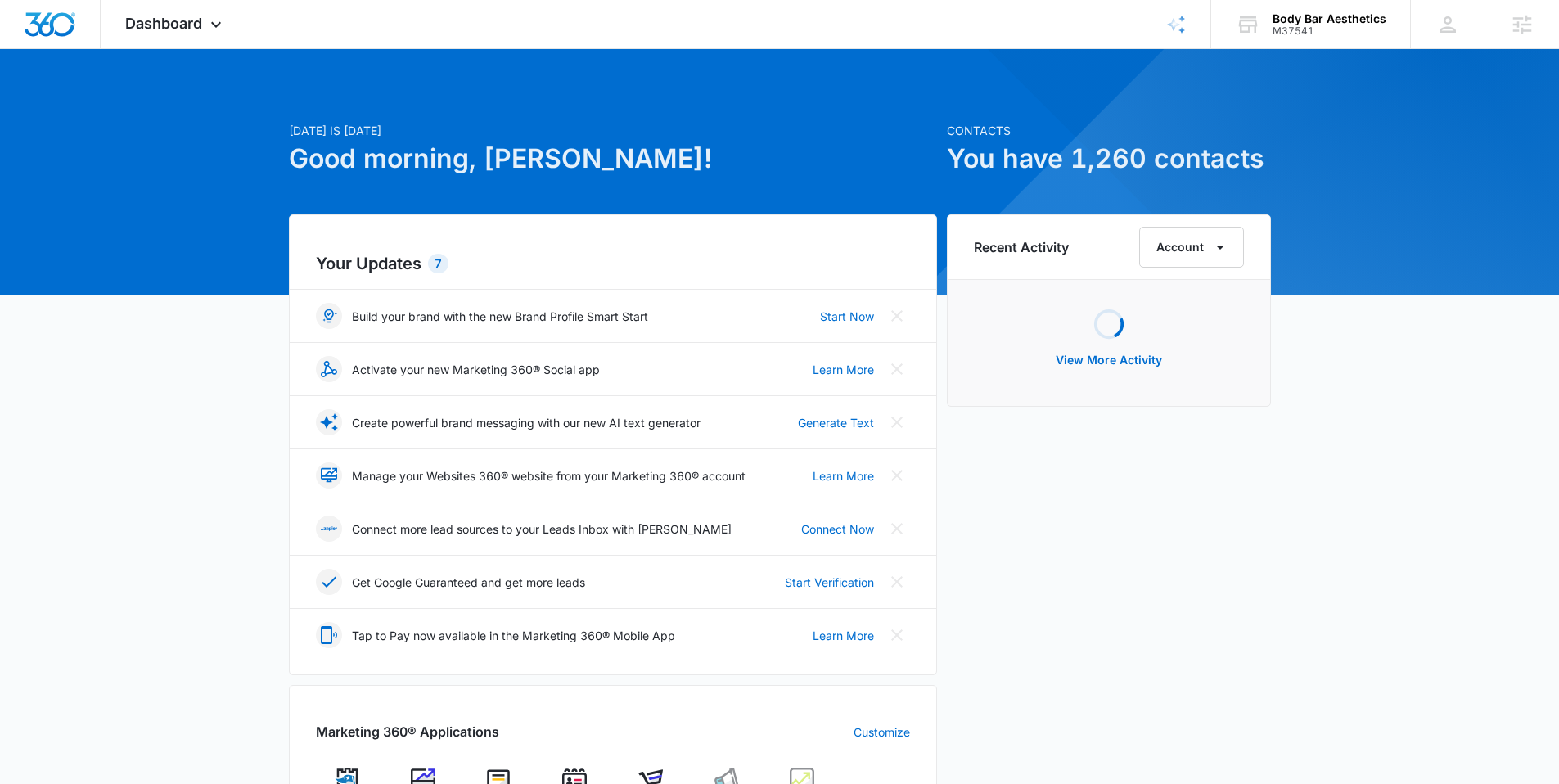
click at [1315, 281] on div "[DATE] is [DATE] Good morning, [PERSON_NAME]! Contacts You have 1,260 contacts …" at bounding box center [779, 726] width 1559 height 1314
click at [1194, 251] on button "Account" at bounding box center [1191, 247] width 104 height 41
click at [1211, 303] on div "All Activities" at bounding box center [1193, 300] width 66 height 12
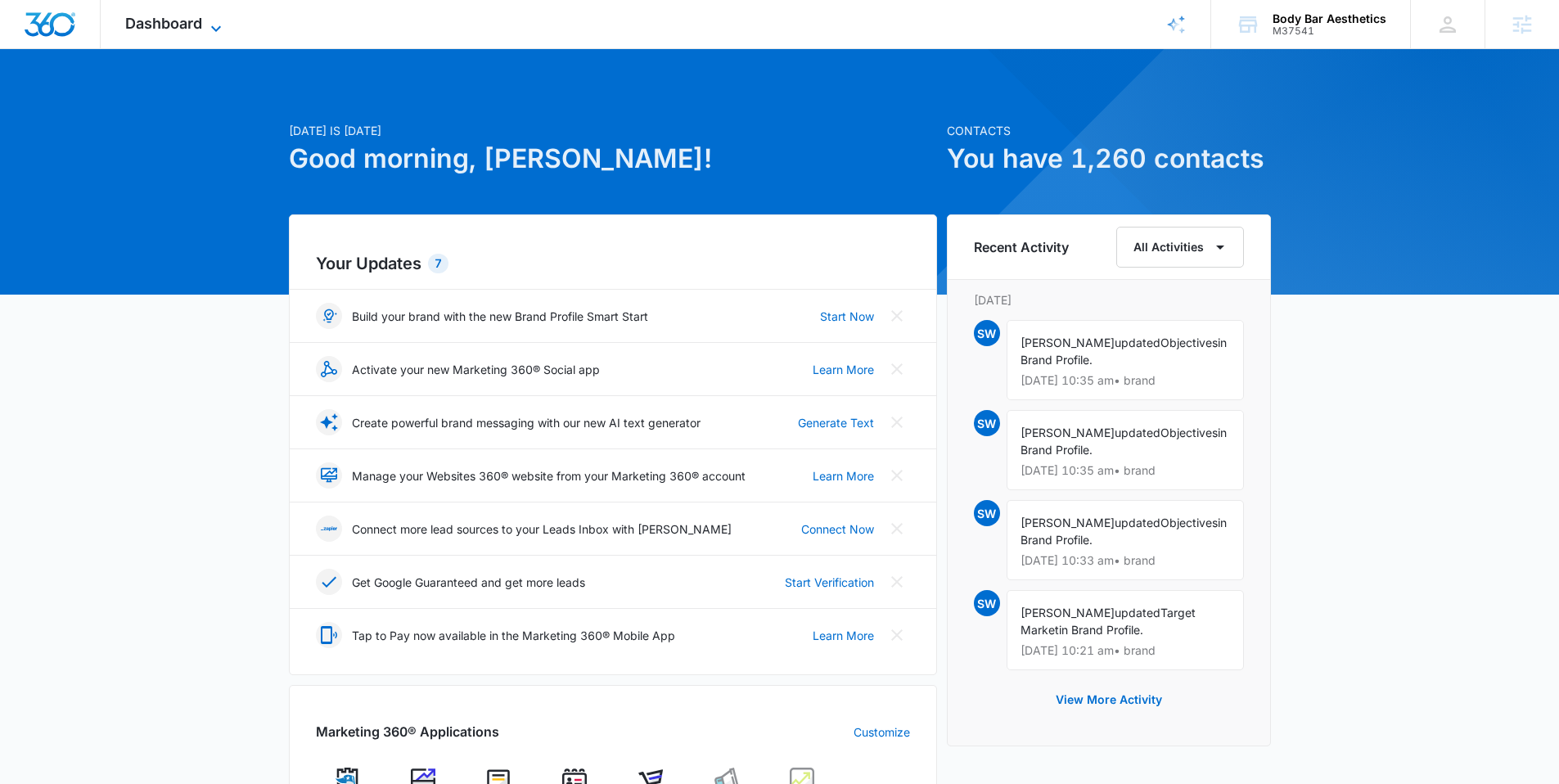
click at [151, 21] on span "Dashboard" at bounding box center [164, 23] width 77 height 17
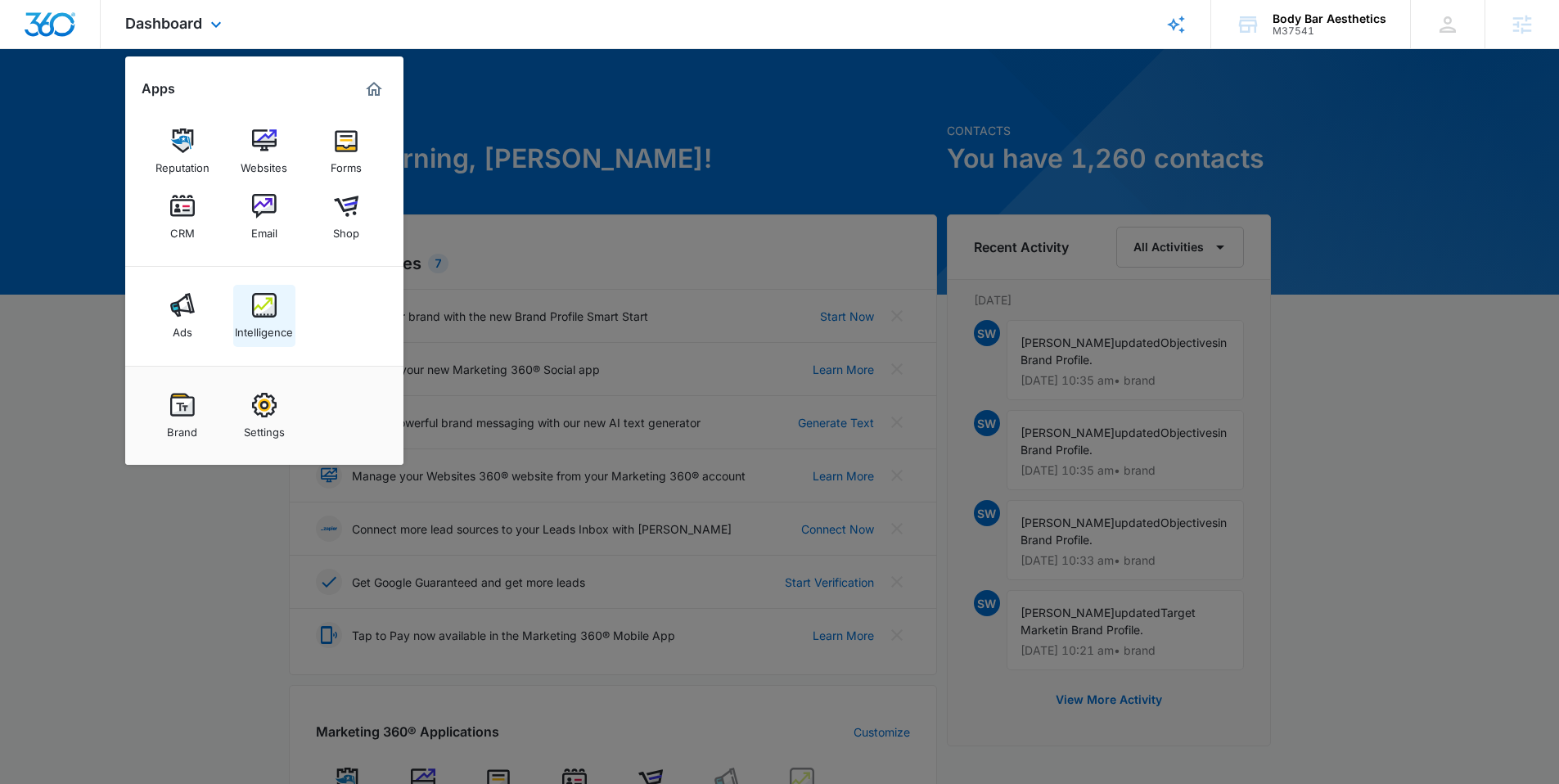
click at [247, 325] on div "Intelligence" at bounding box center [264, 328] width 58 height 21
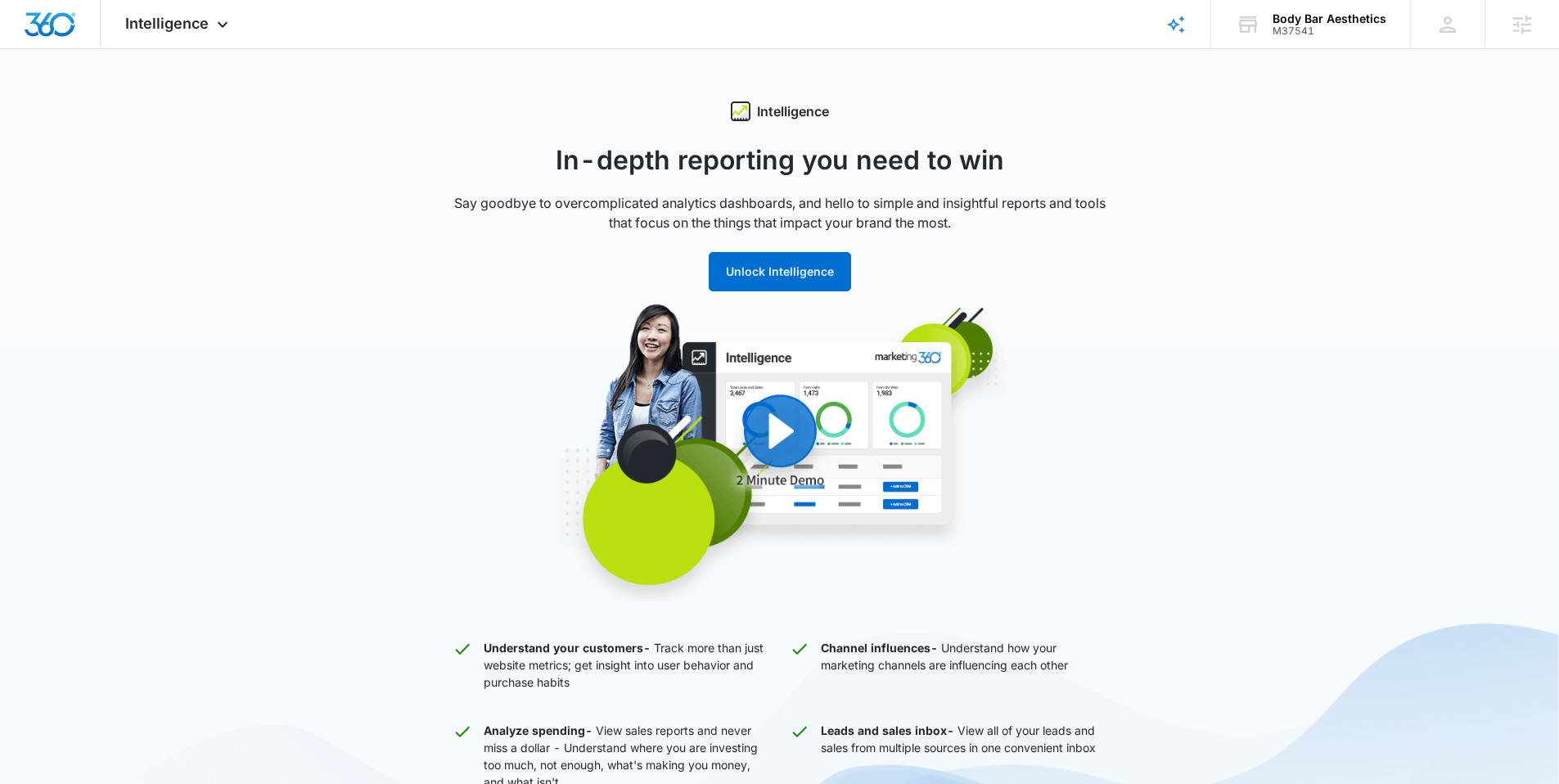
click at [1180, 175] on div "Intelligence In-depth reporting you need to win Say goodbye to overcomplicated …" at bounding box center [779, 773] width 1559 height 1344
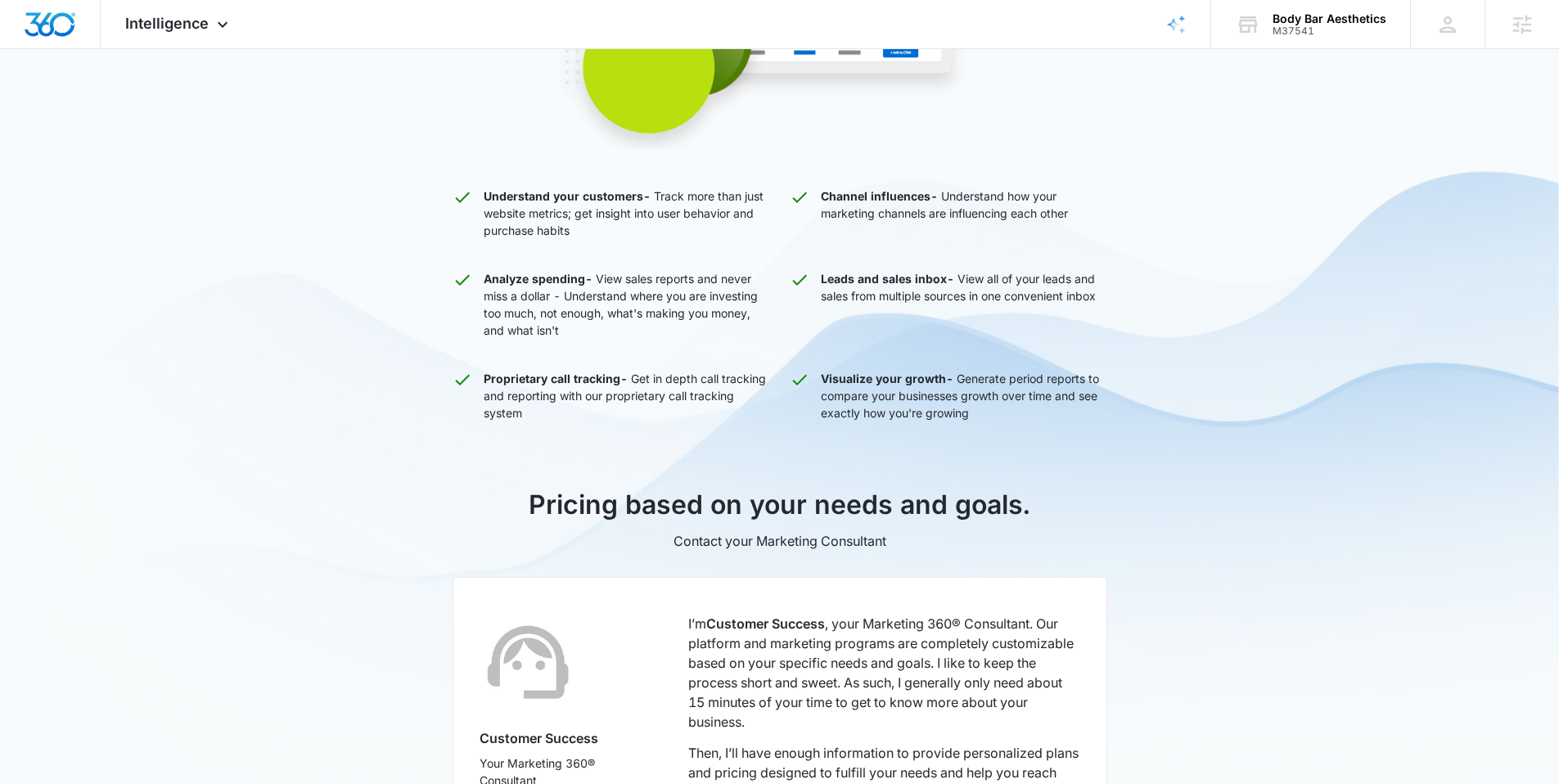
scroll to position [662, 0]
